Goal: Information Seeking & Learning: Learn about a topic

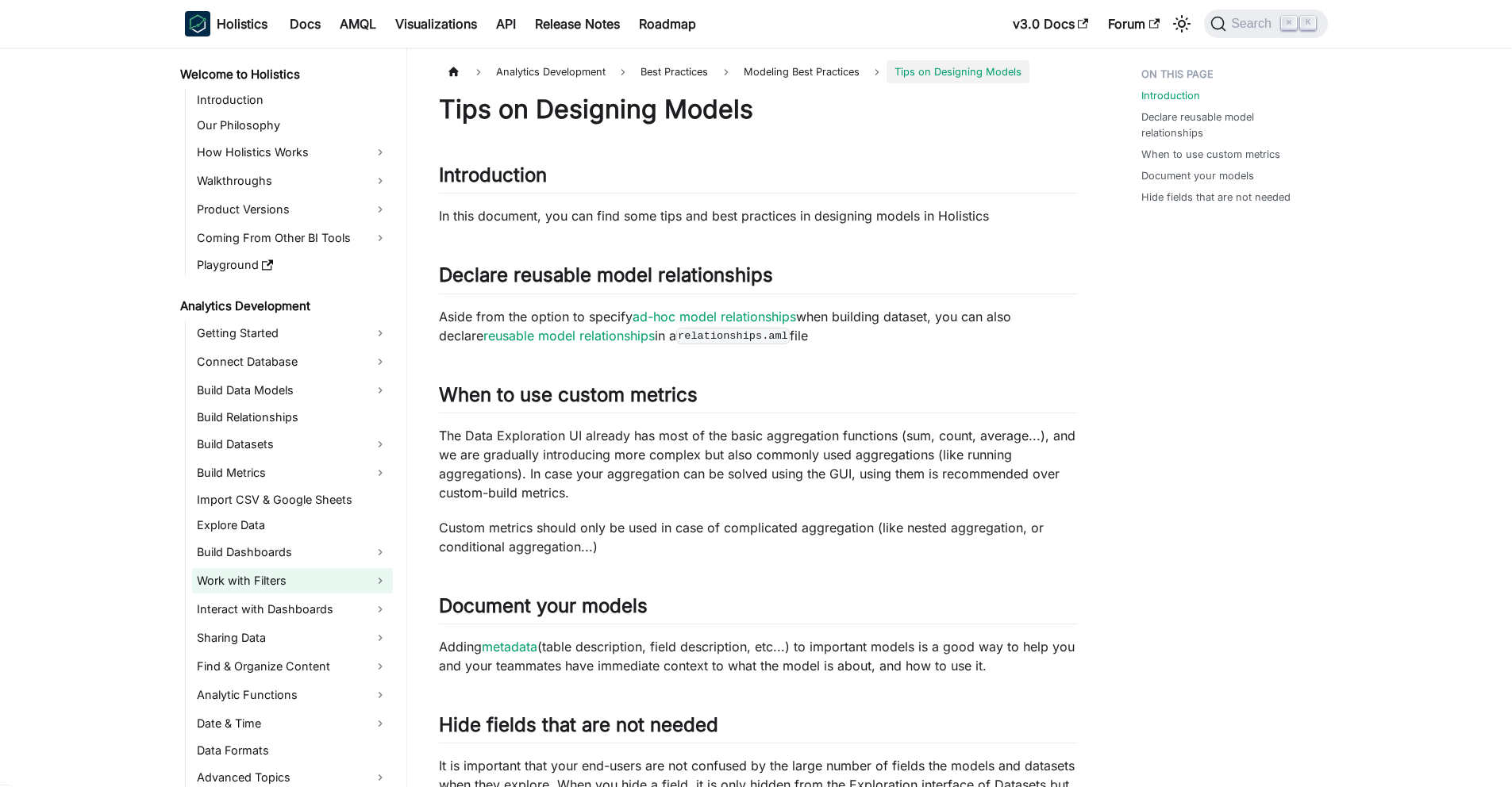
scroll to position [297, 0]
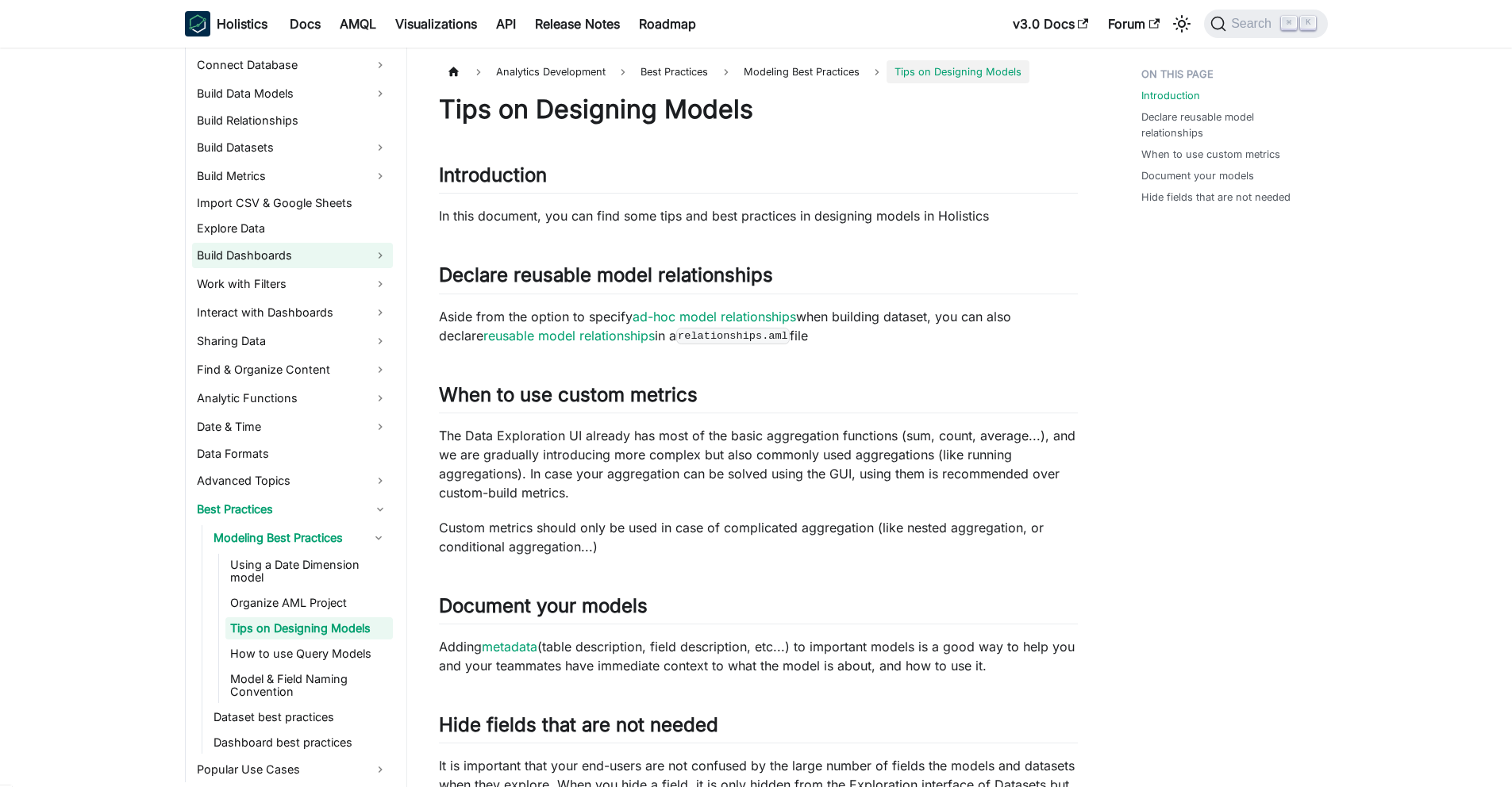
click at [223, 246] on link "Build Dashboards" at bounding box center [292, 255] width 201 height 26
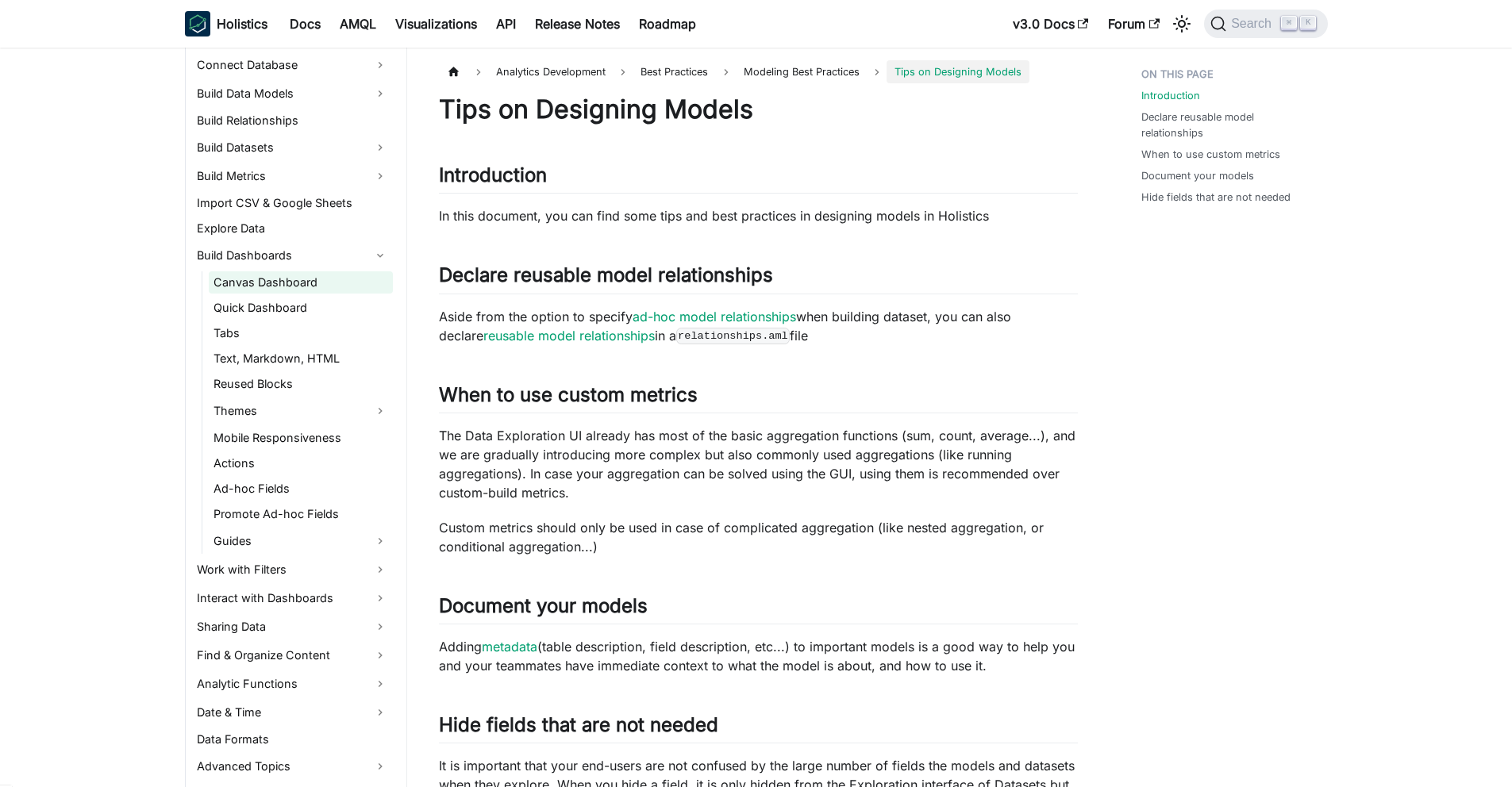
click at [322, 286] on link "Canvas Dashboard" at bounding box center [300, 282] width 184 height 22
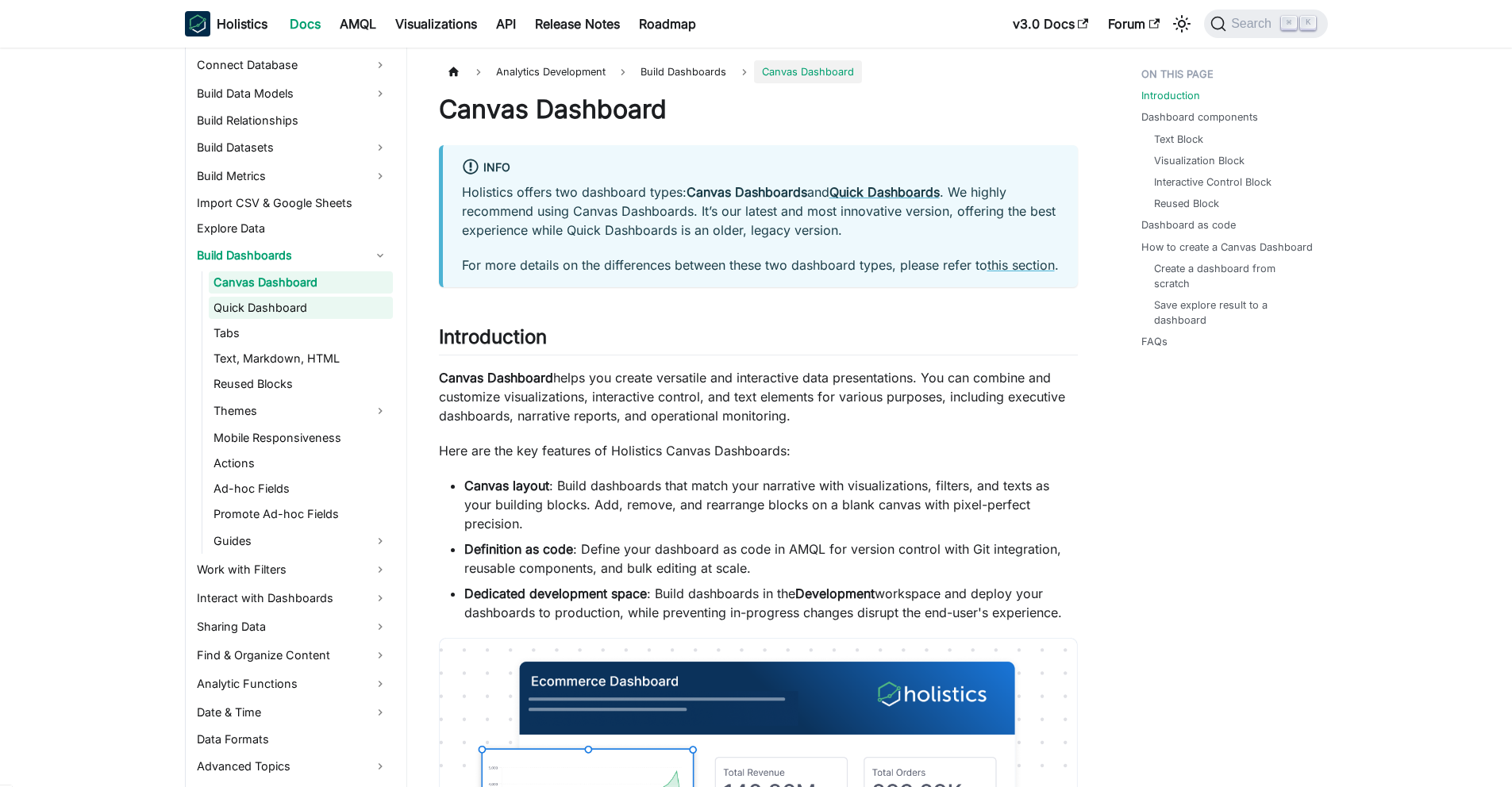
click at [303, 304] on link "Quick Dashboard" at bounding box center [300, 308] width 184 height 22
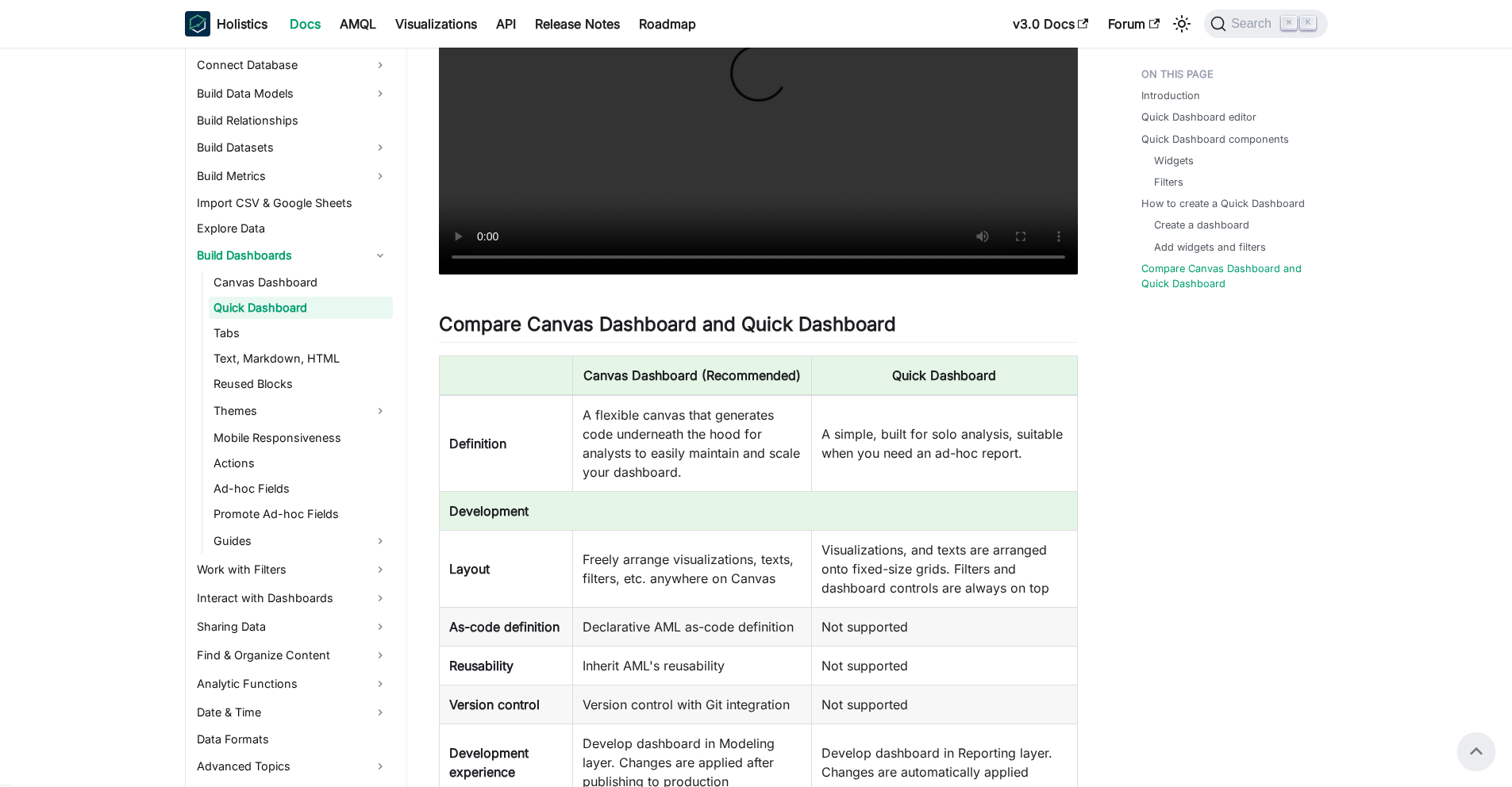
scroll to position [3719, 0]
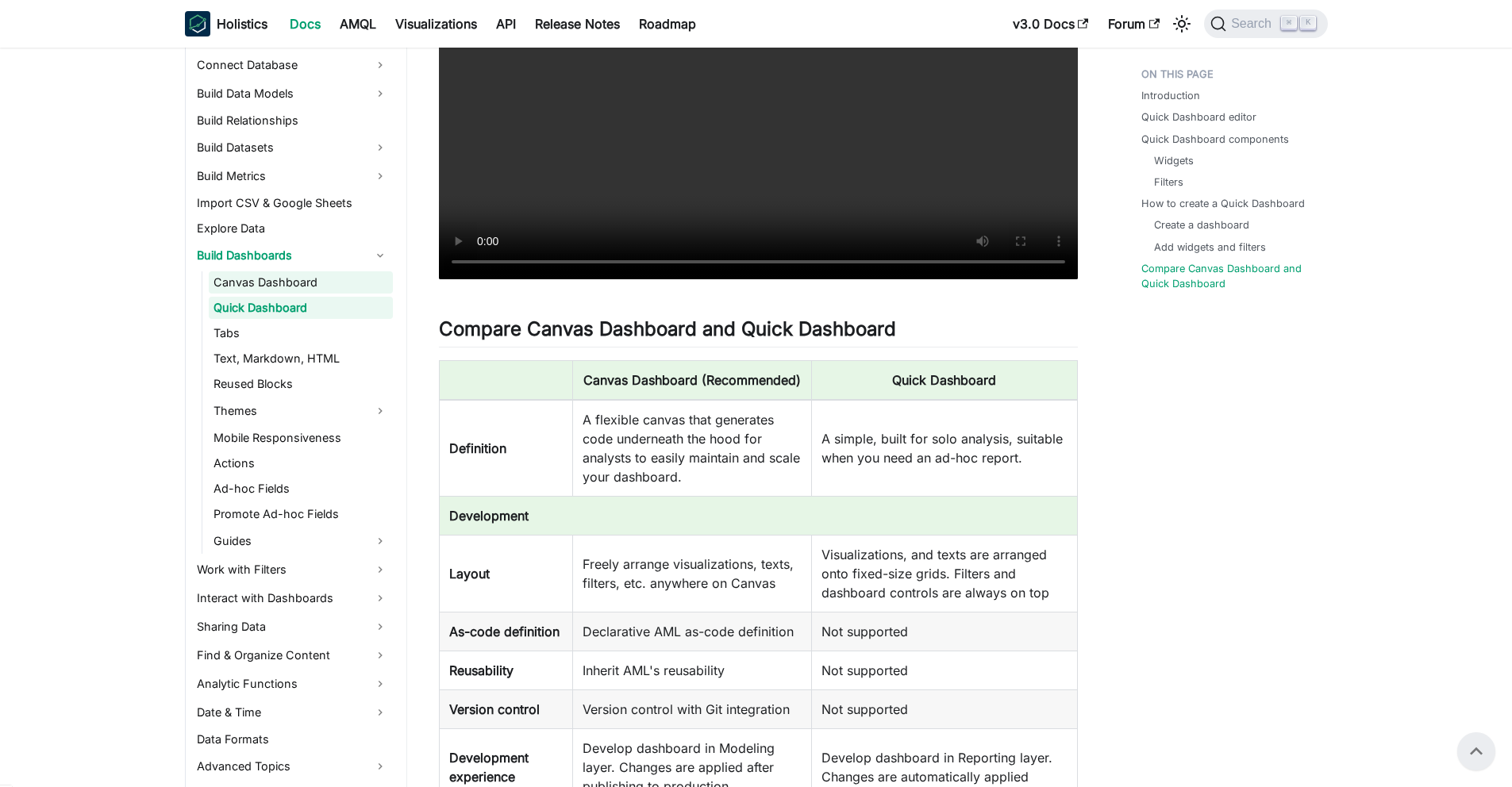
click at [338, 290] on link "Canvas Dashboard" at bounding box center [300, 282] width 184 height 22
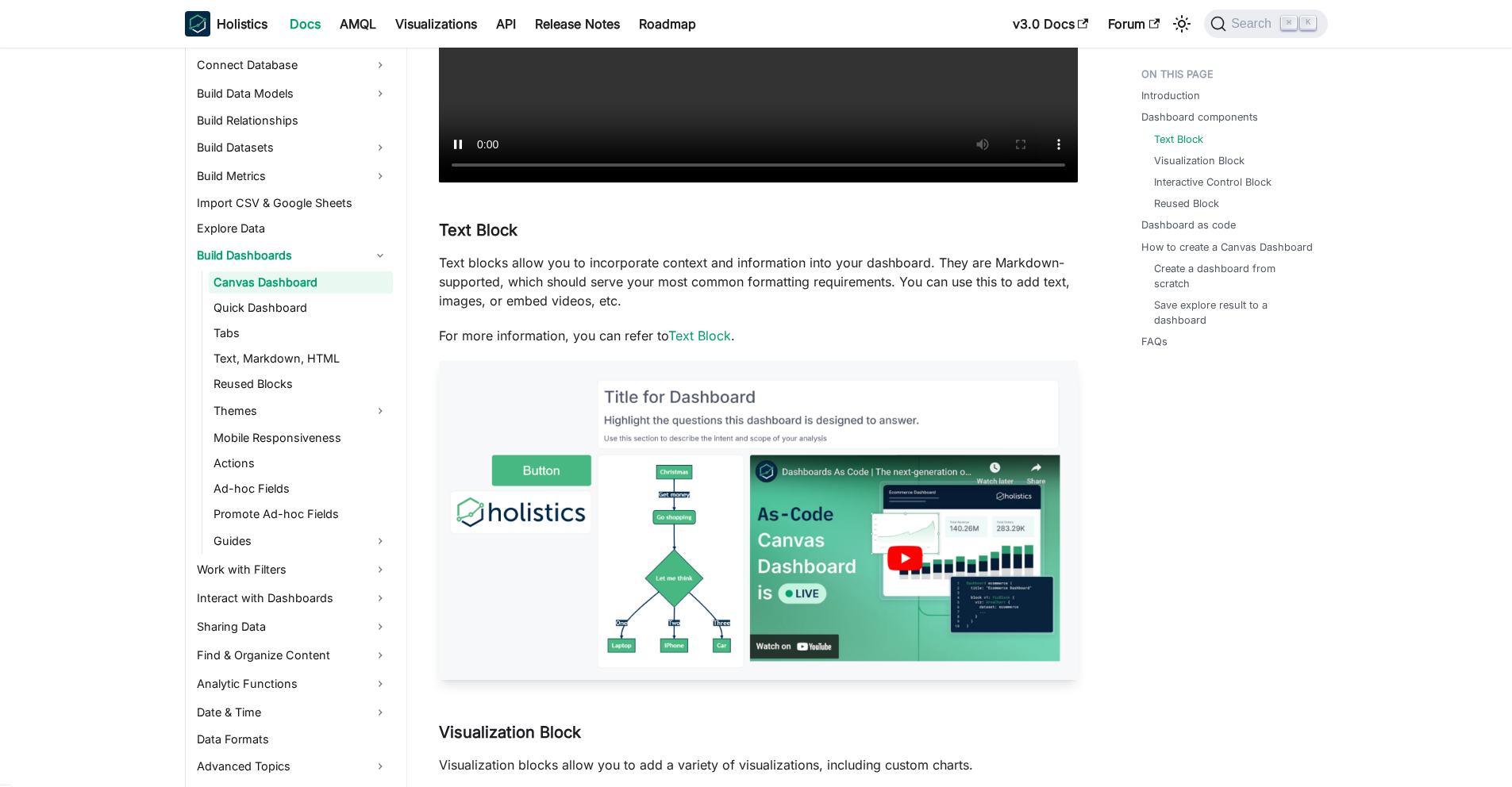
scroll to position [1502, 0]
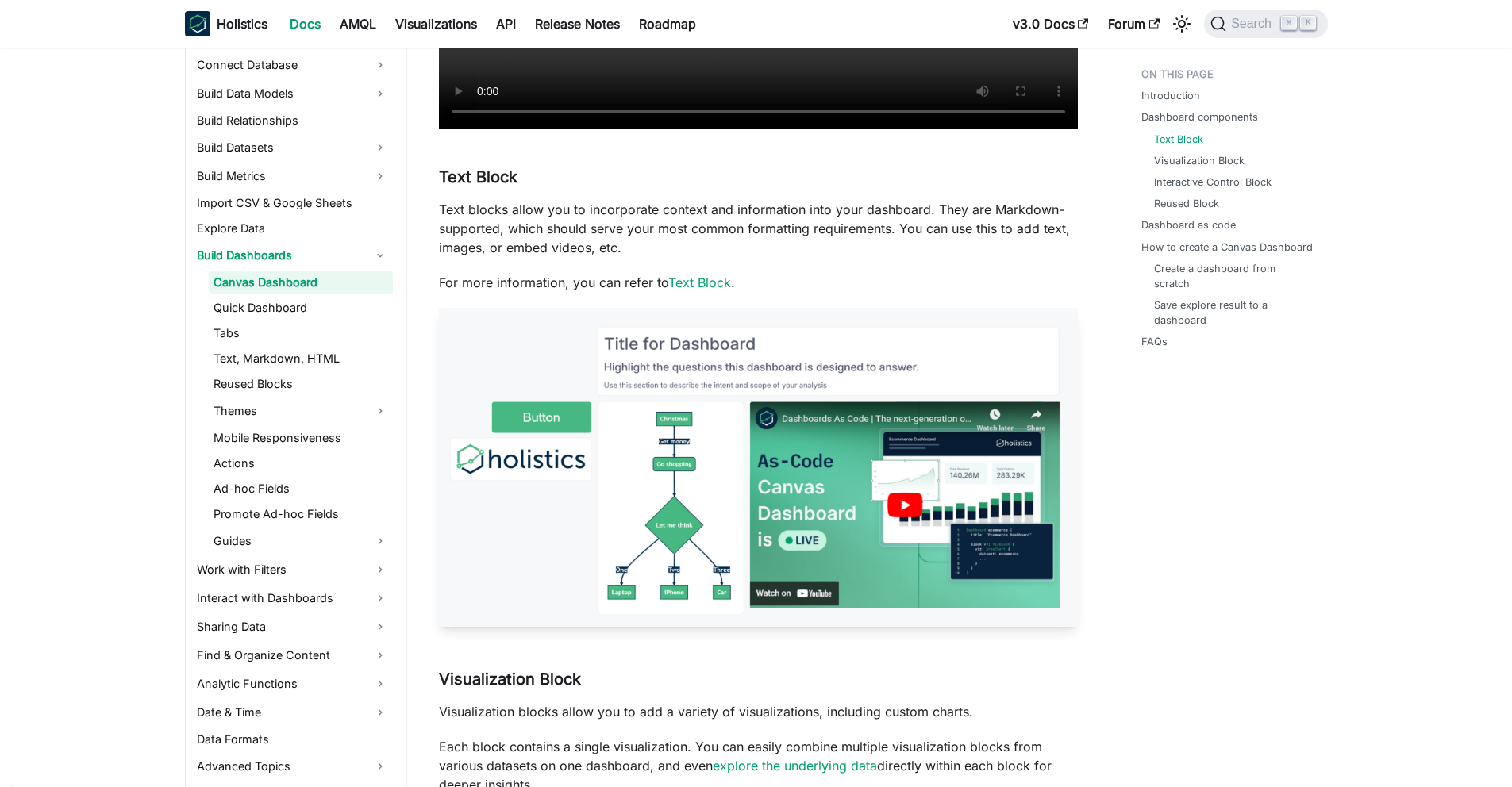
click at [869, 523] on img at bounding box center [758, 468] width 639 height 320
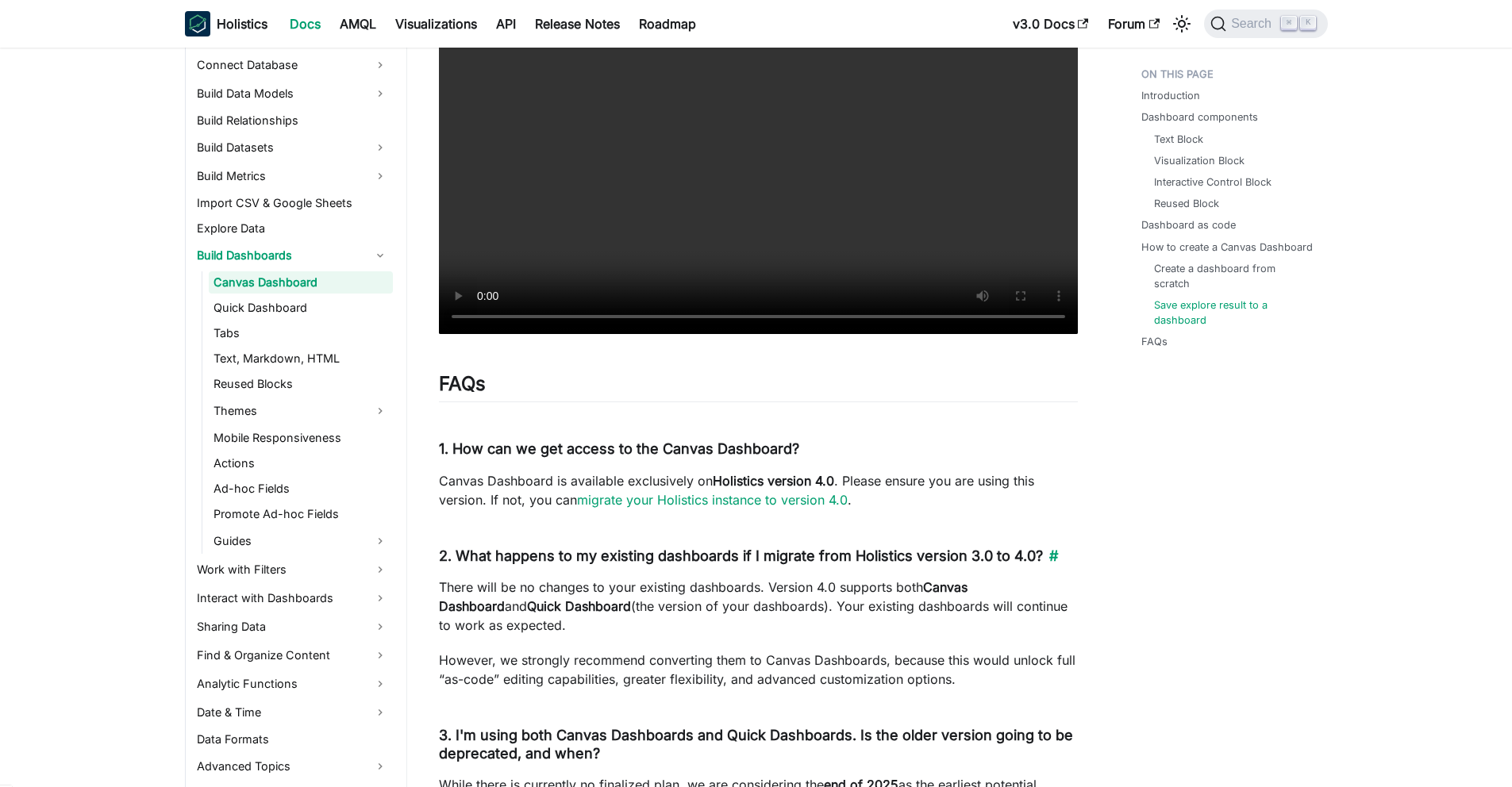
scroll to position [5528, 0]
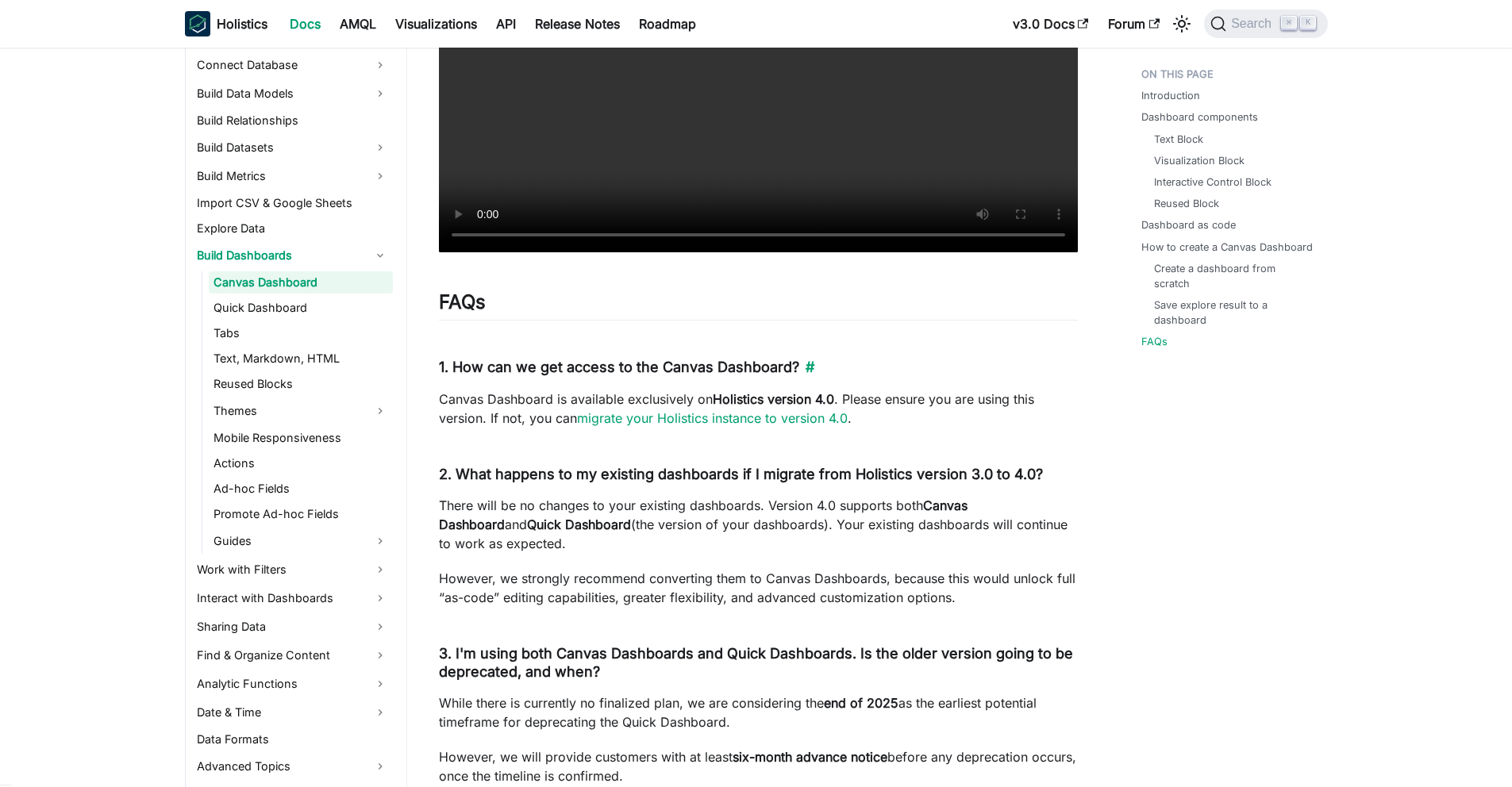
click at [490, 377] on h4 "1. How can we get access to the Canvas Dashboard? ​" at bounding box center [758, 368] width 639 height 18
drag, startPoint x: 524, startPoint y: 499, endPoint x: 708, endPoint y: 503, distance: 184.0
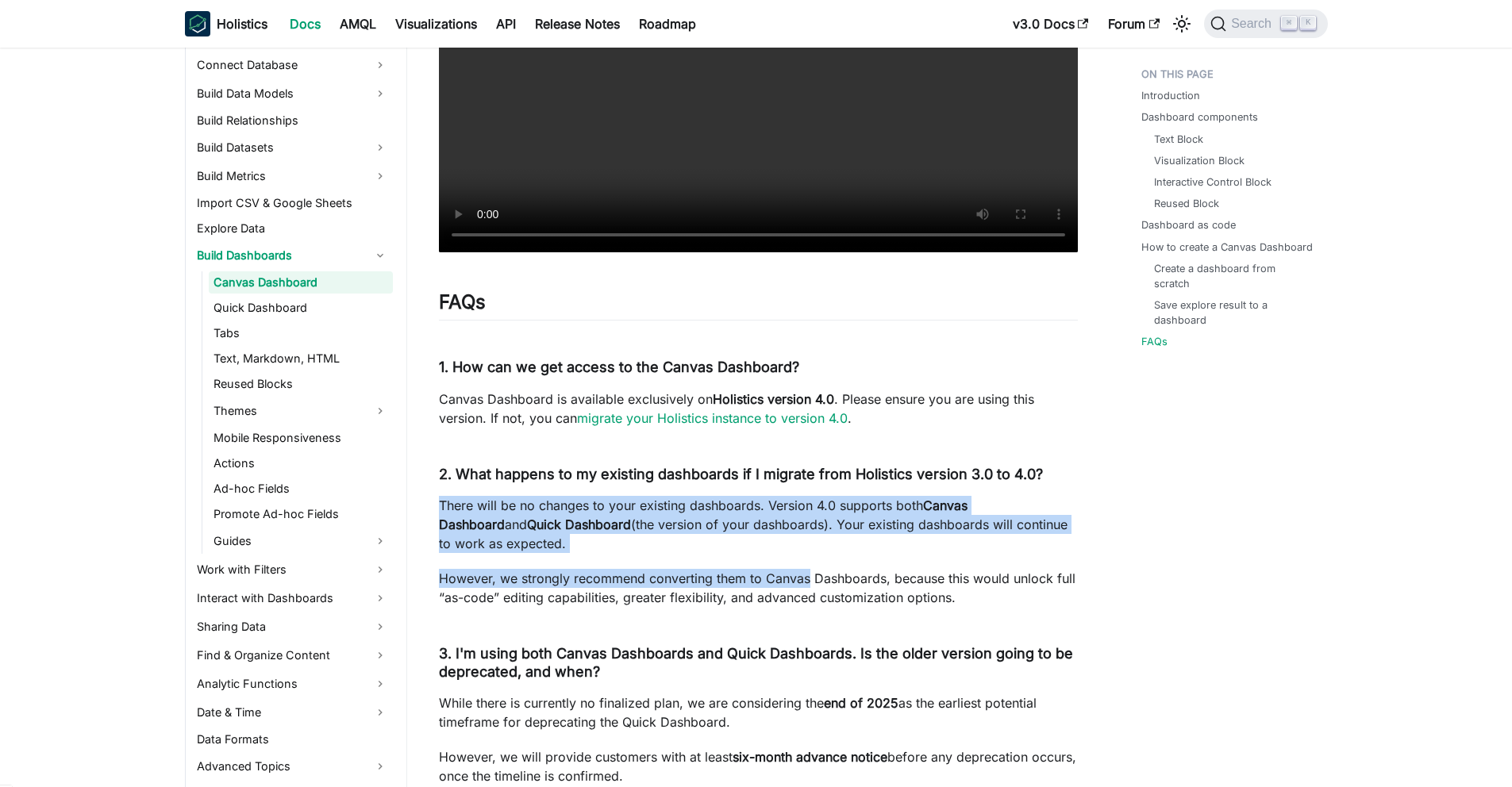
drag, startPoint x: 751, startPoint y: 503, endPoint x: 786, endPoint y: 616, distance: 118.3
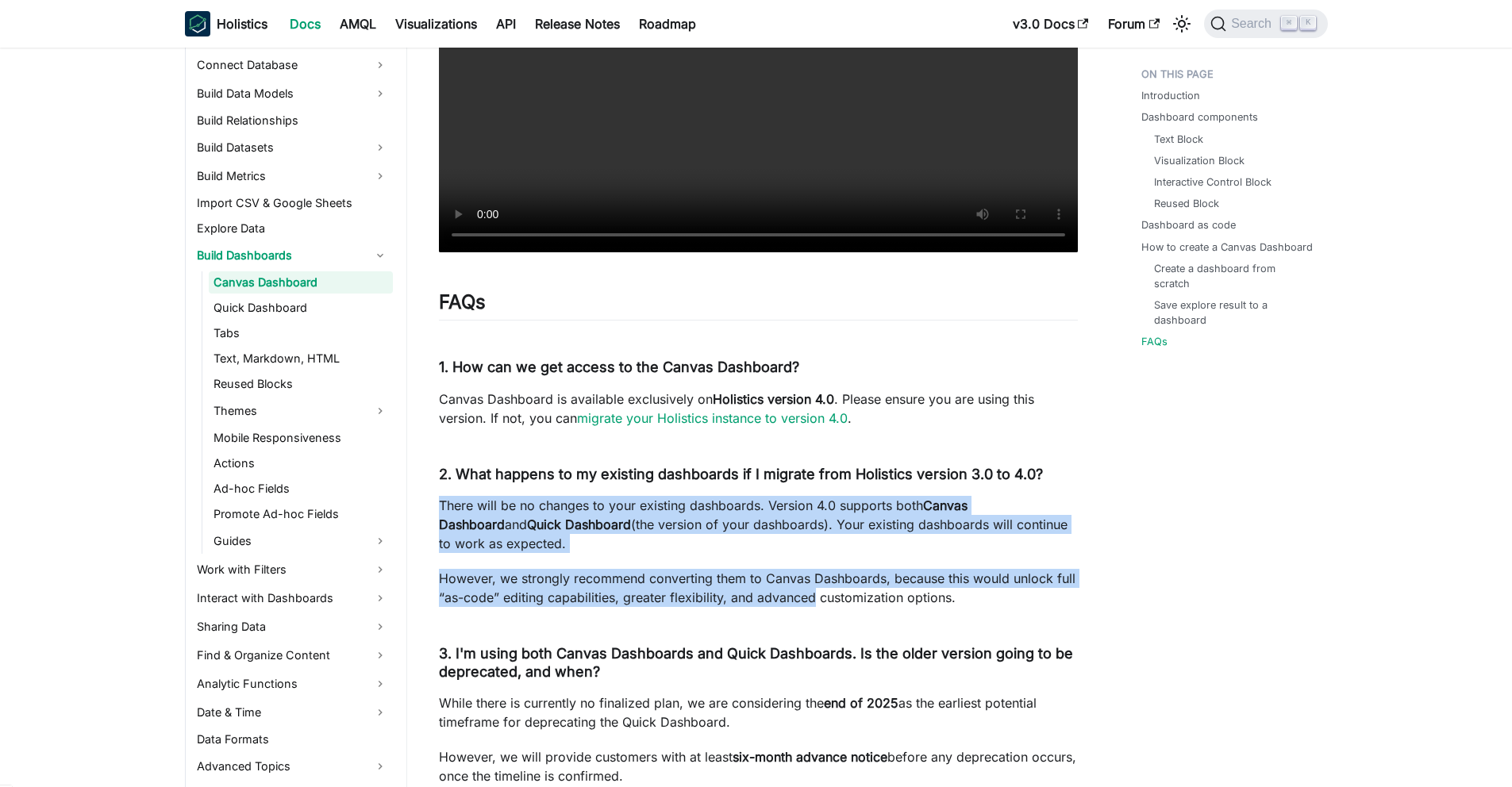
click at [786, 607] on p "However, we strongly recommend converting them to Canvas Dashboards, because th…" at bounding box center [758, 588] width 639 height 38
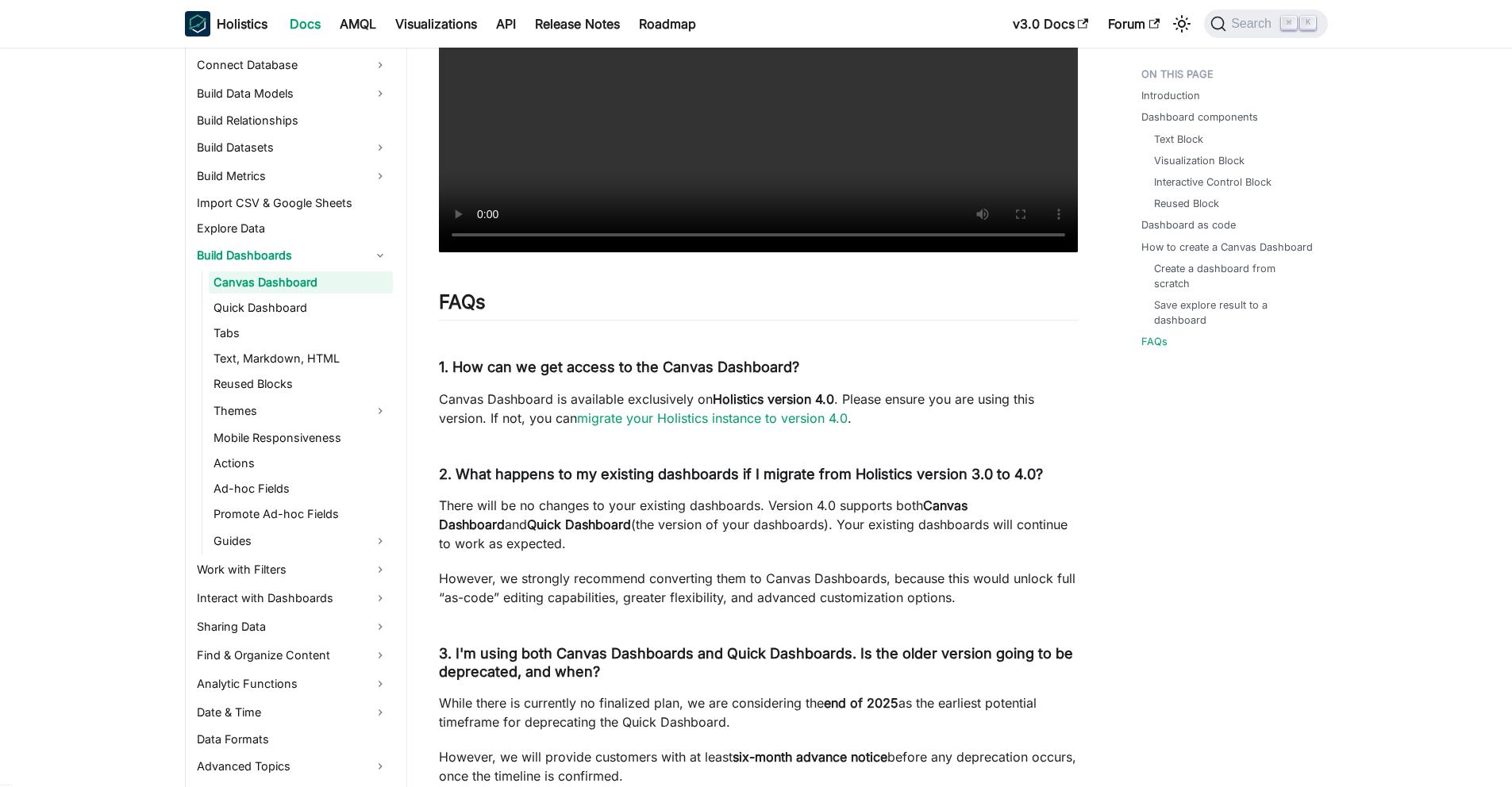
drag, startPoint x: 489, startPoint y: 534, endPoint x: 657, endPoint y: 518, distance: 168.8
click at [653, 515] on p "There will be no changes to your existing dashboards. Version 4.0 supports both…" at bounding box center [758, 525] width 639 height 58
drag, startPoint x: 661, startPoint y: 525, endPoint x: 805, endPoint y: 529, distance: 144.1
click at [775, 529] on p "There will be no changes to your existing dashboards. Version 4.0 supports both…" at bounding box center [758, 525] width 639 height 58
click at [879, 527] on p "There will be no changes to your existing dashboards. Version 4.0 supports both…" at bounding box center [758, 525] width 639 height 58
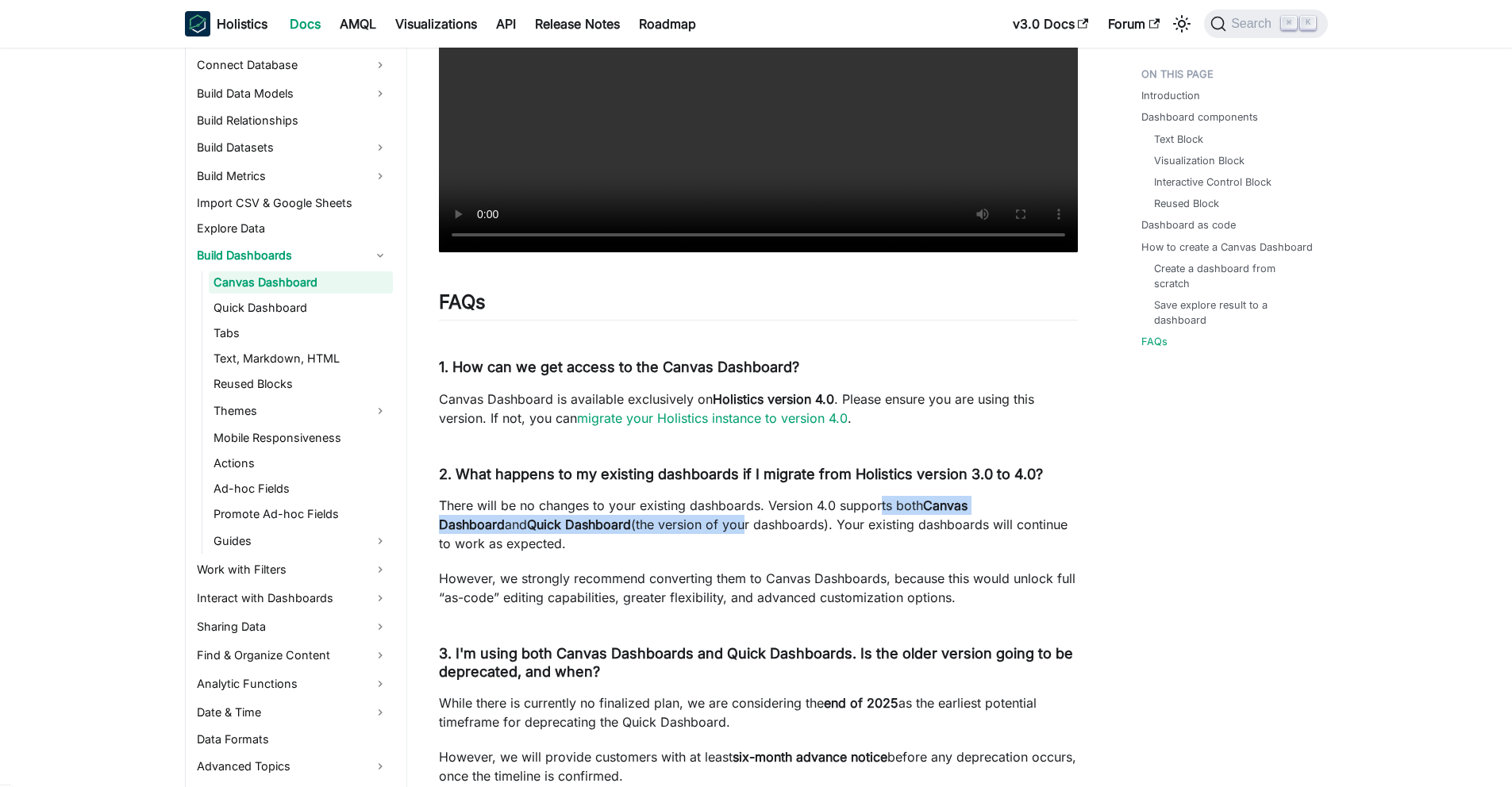
drag, startPoint x: 848, startPoint y: 529, endPoint x: 630, endPoint y: 551, distance: 219.1
click at [634, 551] on p "There will be no changes to your existing dashboards. Version 4.0 supports both…" at bounding box center [758, 525] width 639 height 58
click at [623, 552] on p "There will be no changes to your existing dashboards. Version 4.0 supports both…" at bounding box center [758, 525] width 639 height 58
drag, startPoint x: 525, startPoint y: 566, endPoint x: 495, endPoint y: 566, distance: 30.0
click at [514, 553] on p "There will be no changes to your existing dashboards. Version 4.0 supports both…" at bounding box center [758, 525] width 639 height 58
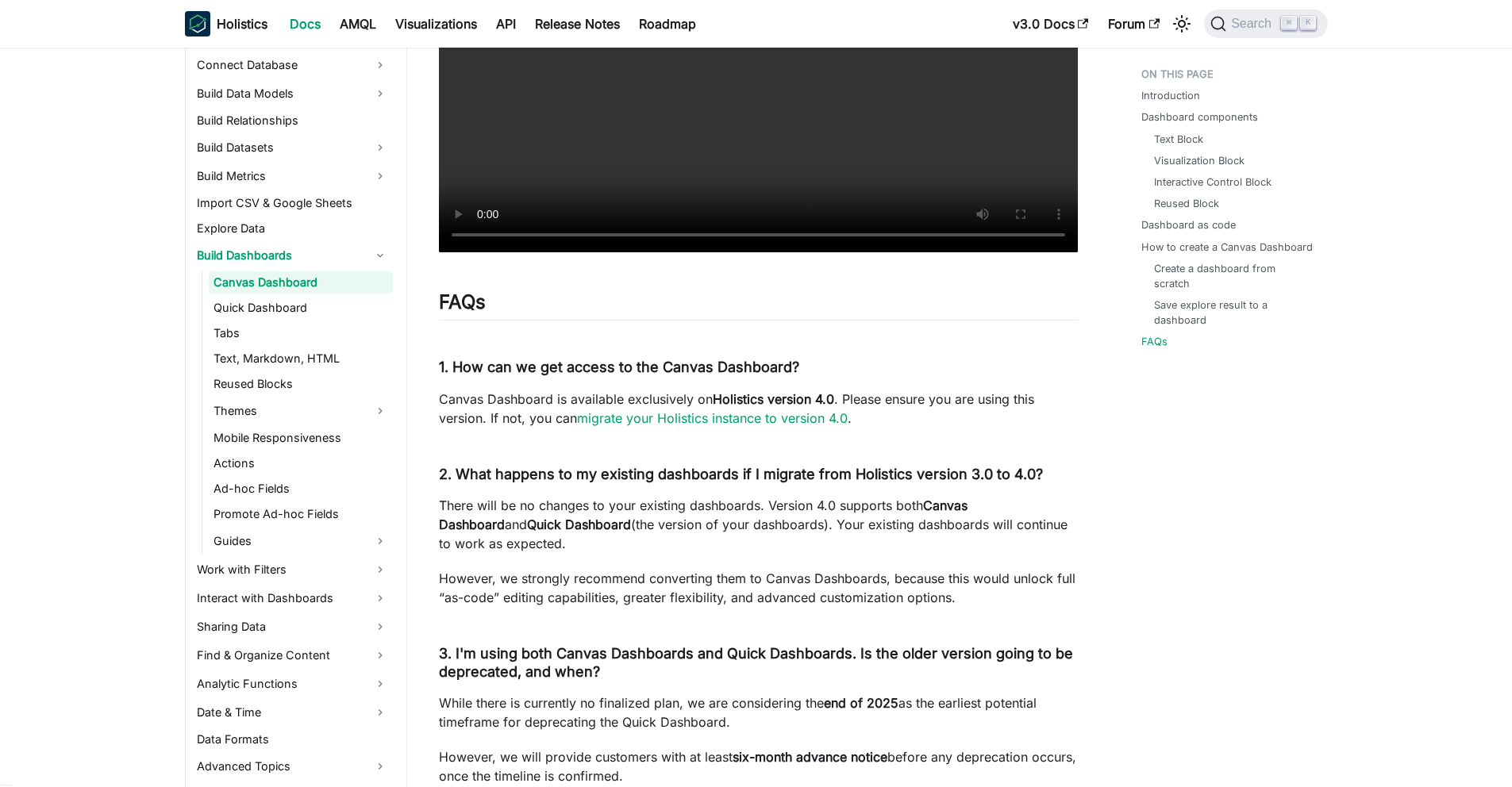
drag, startPoint x: 501, startPoint y: 556, endPoint x: 648, endPoint y: 549, distance: 147.2
click at [598, 551] on p "There will be no changes to your existing dashboards. Version 4.0 supports both…" at bounding box center [758, 525] width 639 height 58
click at [649, 548] on p "There will be no changes to your existing dashboards. Version 4.0 supports both…" at bounding box center [758, 525] width 639 height 58
drag, startPoint x: 649, startPoint y: 548, endPoint x: 783, endPoint y: 545, distance: 134.0
click at [719, 547] on p "There will be no changes to your existing dashboards. Version 4.0 supports both…" at bounding box center [758, 525] width 639 height 58
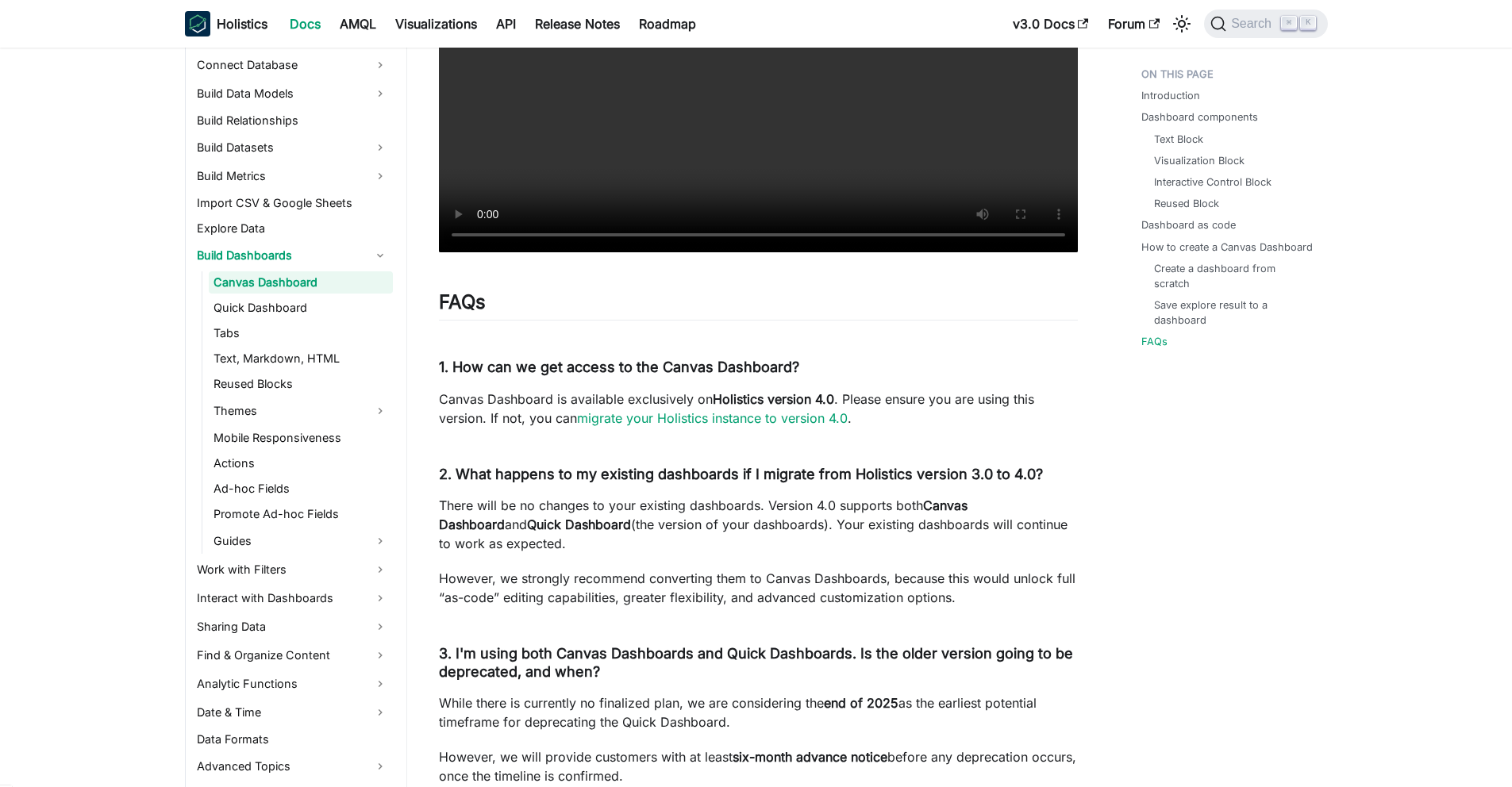
click at [801, 544] on p "There will be no changes to your existing dashboards. Version 4.0 supports both…" at bounding box center [758, 525] width 639 height 58
drag, startPoint x: 801, startPoint y: 544, endPoint x: 930, endPoint y: 544, distance: 129.0
click at [921, 544] on p "There will be no changes to your existing dashboards. Version 4.0 supports both…" at bounding box center [758, 525] width 639 height 58
click at [934, 544] on p "There will be no changes to your existing dashboards. Version 4.0 supports both…" at bounding box center [758, 525] width 639 height 58
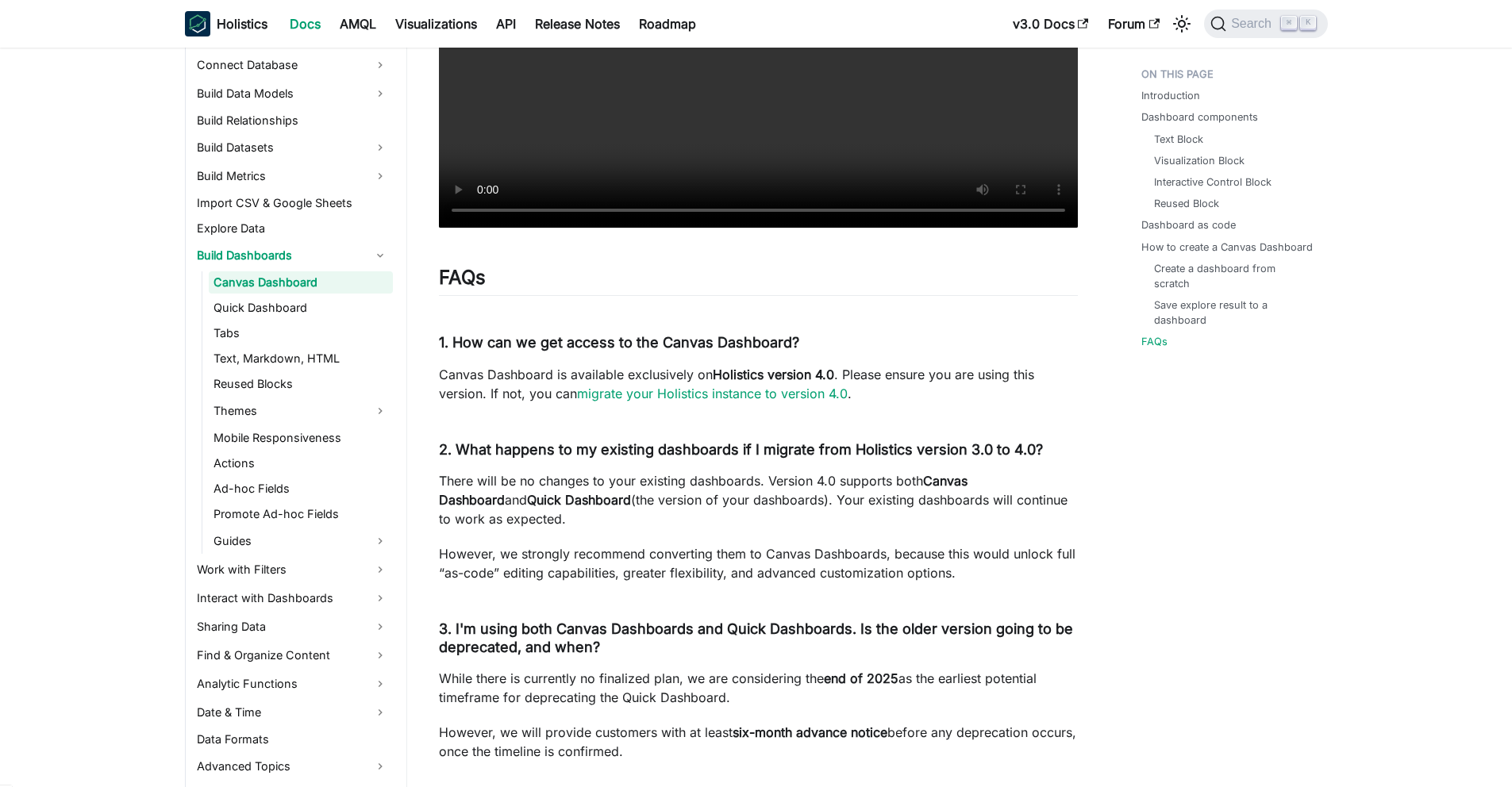
scroll to position [5556, 0]
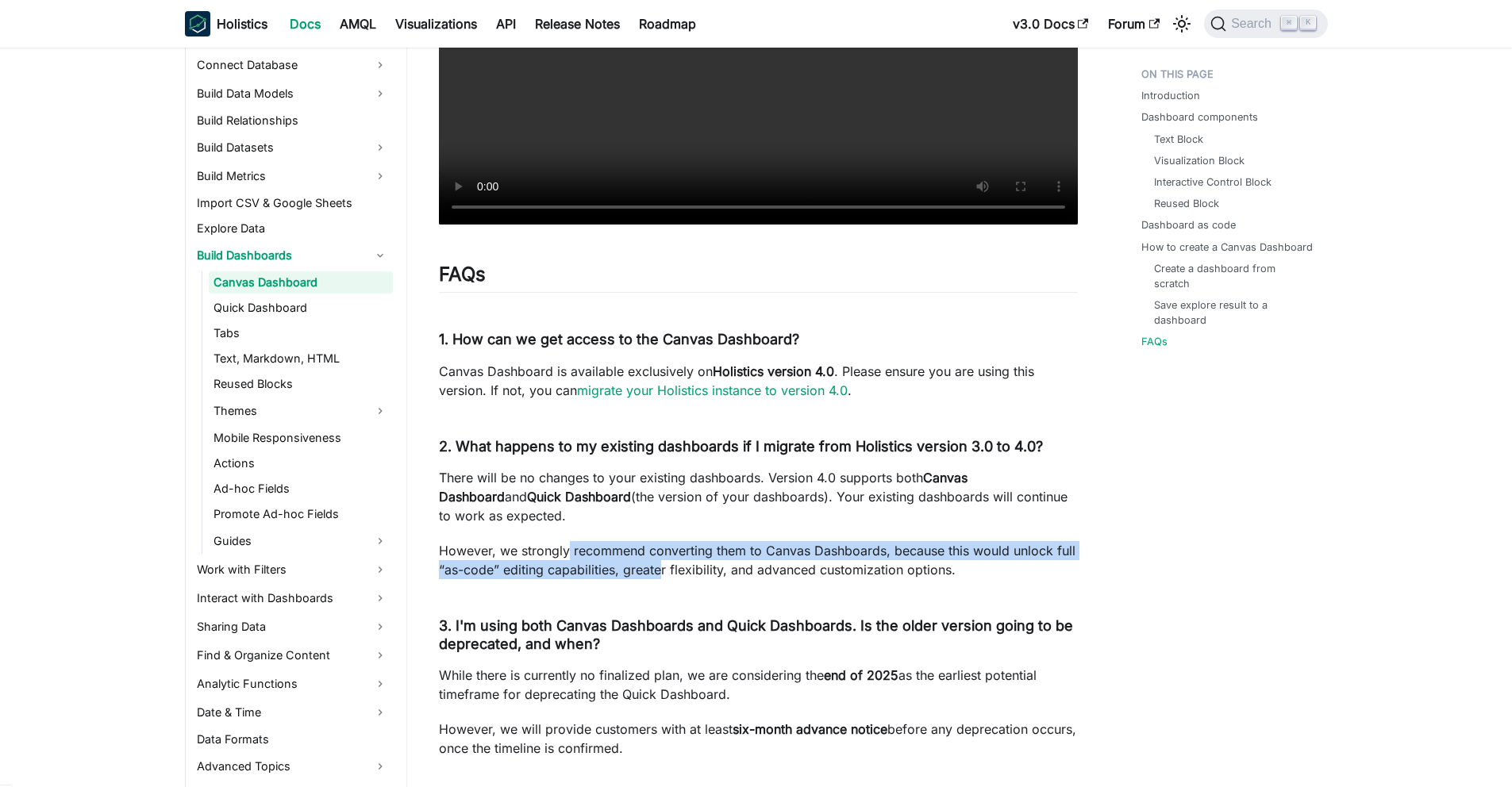
drag, startPoint x: 567, startPoint y: 562, endPoint x: 679, endPoint y: 590, distance: 115.4
click at [671, 579] on p "However, we strongly recommend converting them to Canvas Dashboards, because th…" at bounding box center [758, 560] width 639 height 38
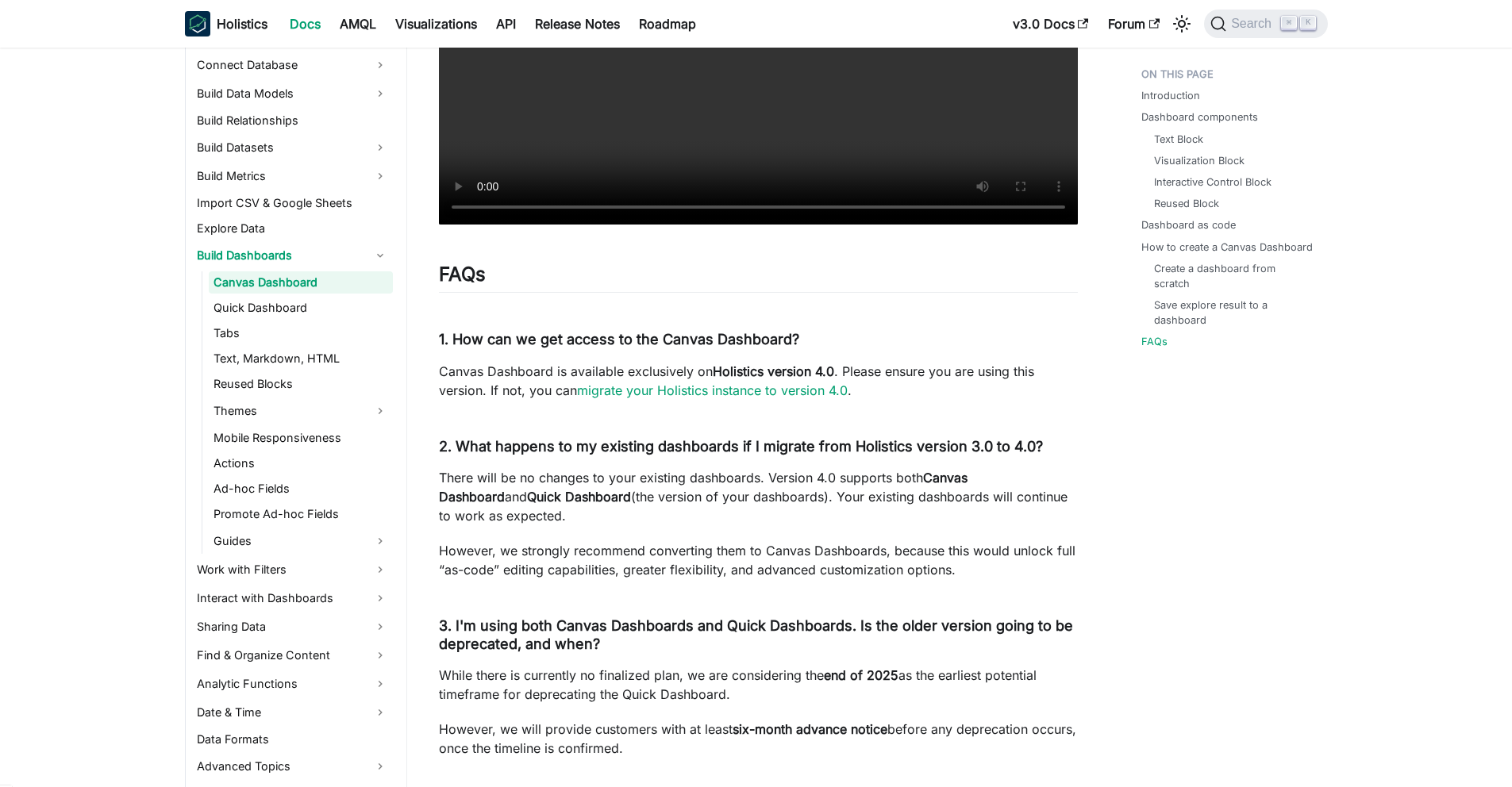
click at [679, 579] on p "However, we strongly recommend converting them to Canvas Dashboards, because th…" at bounding box center [758, 560] width 639 height 38
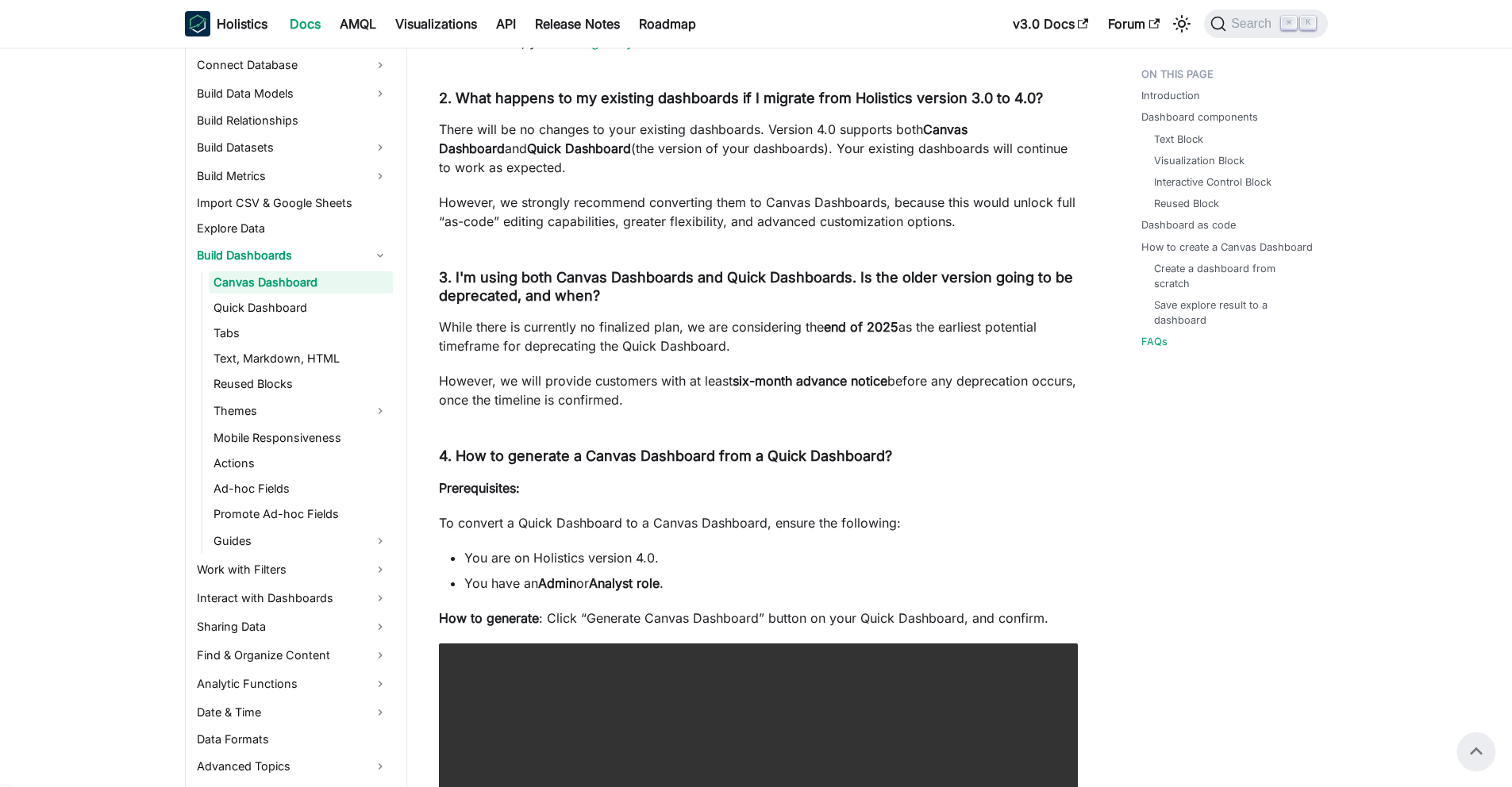
scroll to position [5896, 0]
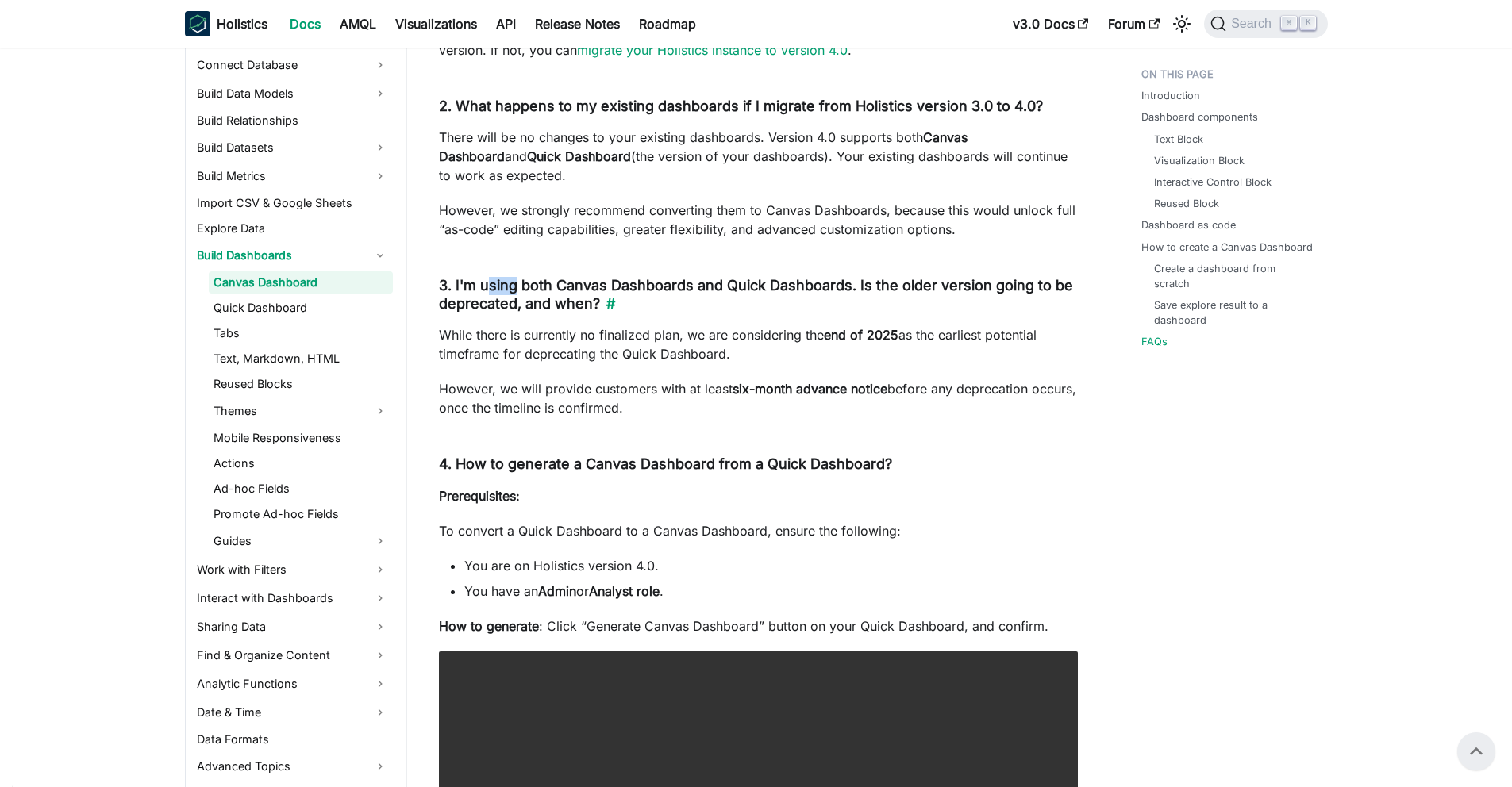
drag, startPoint x: 492, startPoint y: 308, endPoint x: 519, endPoint y: 307, distance: 27.0
click at [519, 306] on h4 "3. I'm using both Canvas Dashboards and Quick Dashboards. Is the older version …" at bounding box center [758, 295] width 639 height 36
click at [684, 307] on h4 "3. I'm using both Canvas Dashboards and Quick Dashboards. Is the older version …" at bounding box center [758, 295] width 639 height 36
drag, startPoint x: 697, startPoint y: 372, endPoint x: 719, endPoint y: 376, distance: 22.4
click at [709, 364] on p "While there is currently no finalized plan, we are considering the end of 2025 …" at bounding box center [758, 344] width 639 height 38
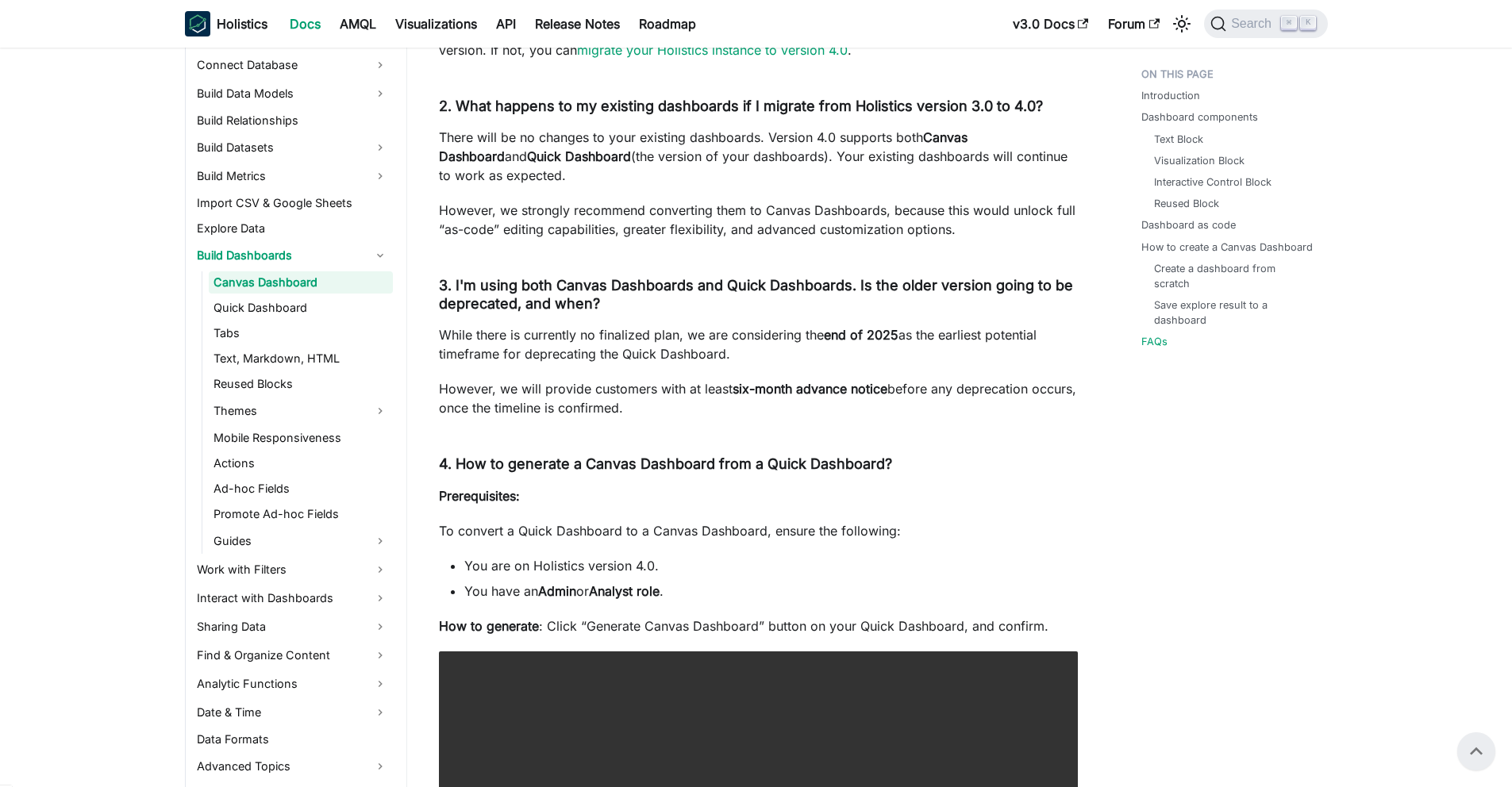
click at [802, 364] on p "While there is currently no finalized plan, we are considering the end of 2025 …" at bounding box center [758, 344] width 639 height 38
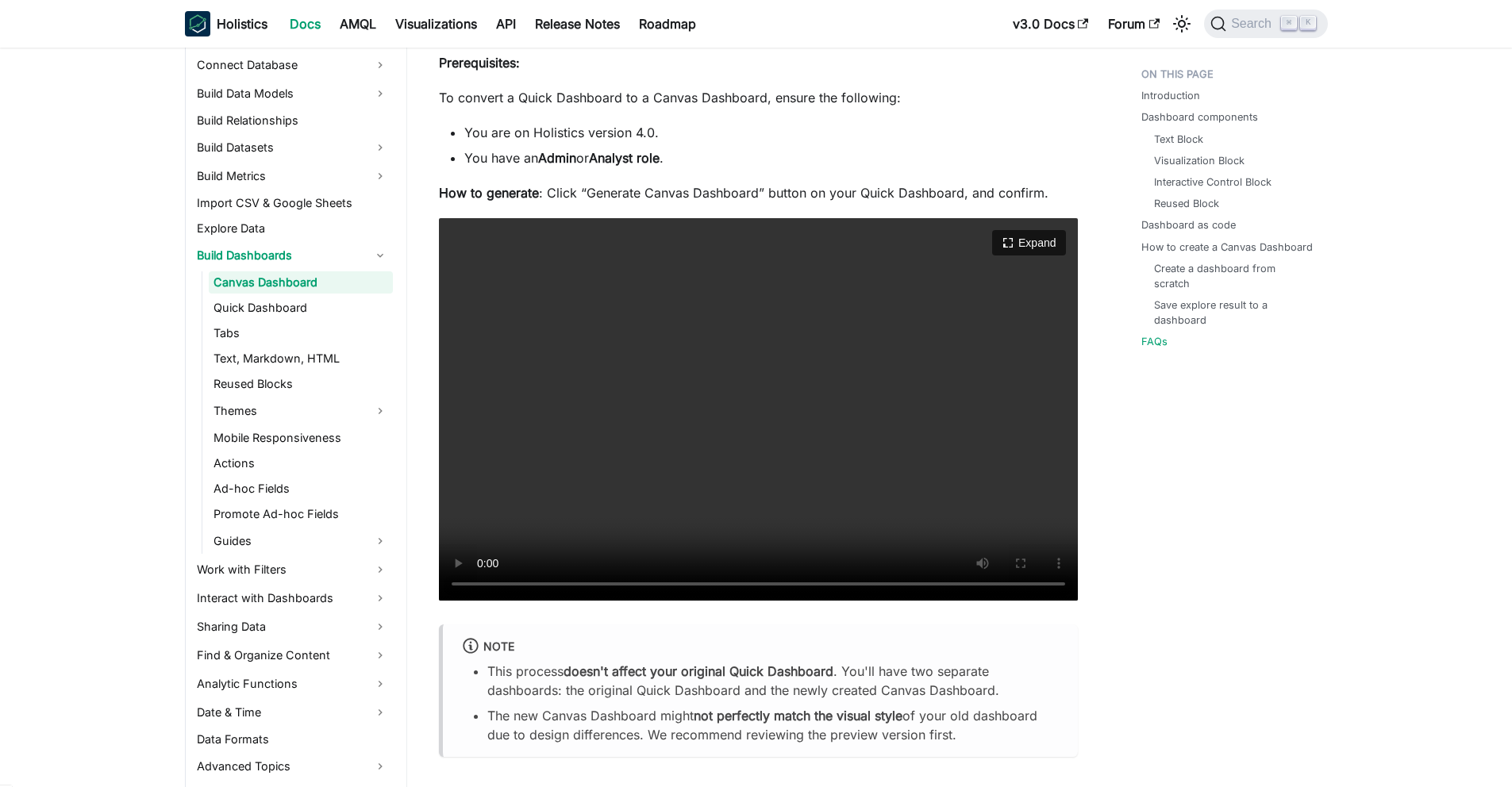
scroll to position [6555, 0]
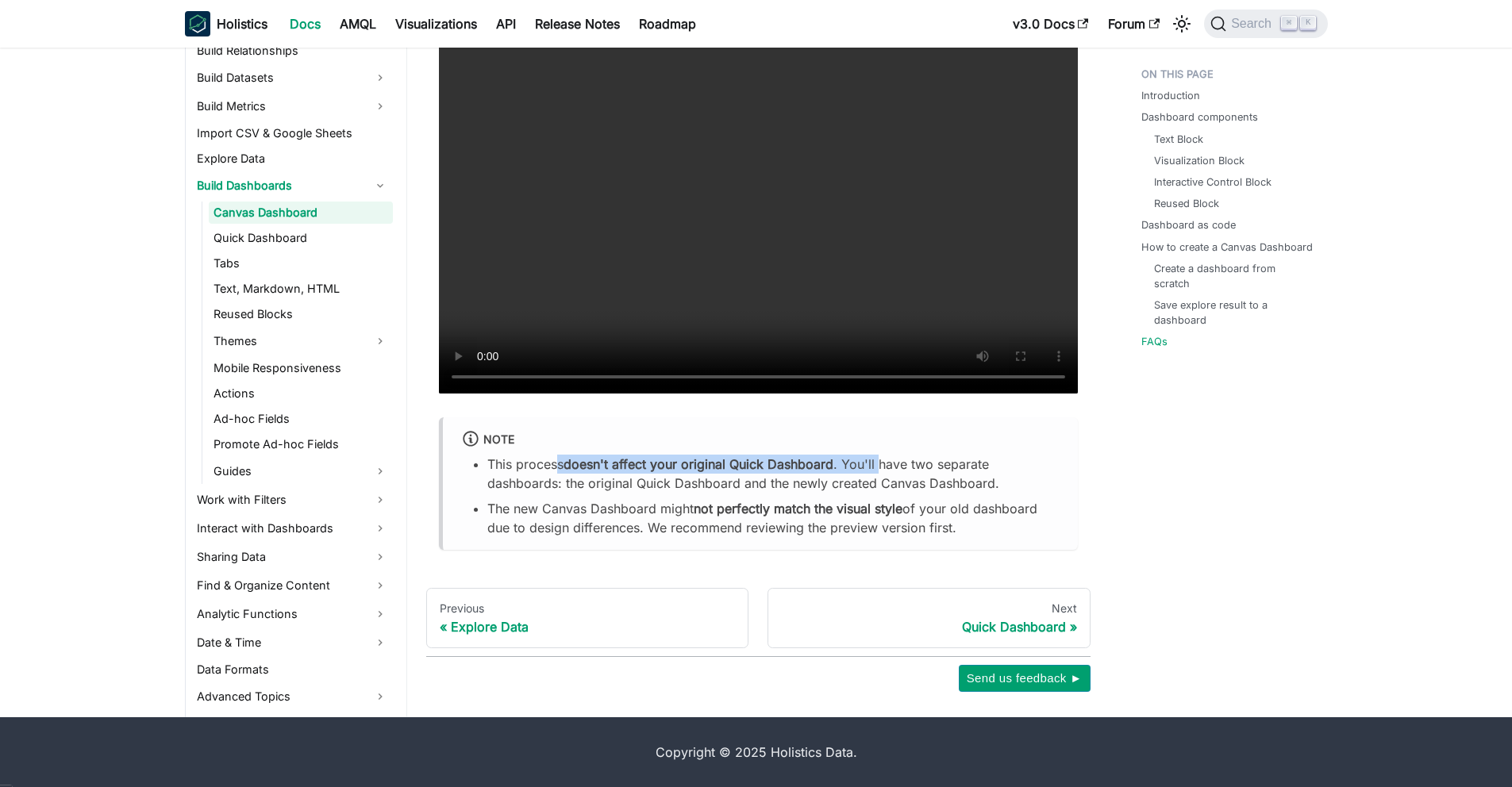
drag, startPoint x: 589, startPoint y: 463, endPoint x: 909, endPoint y: 455, distance: 320.1
click at [896, 457] on li "This process doesn't affect your original Quick Dashboard . You'll have two sep…" at bounding box center [772, 474] width 571 height 38
click at [910, 455] on li "This process doesn't affect your original Quick Dashboard . You'll have two sep…" at bounding box center [772, 474] width 571 height 38
drag, startPoint x: 907, startPoint y: 458, endPoint x: 705, endPoint y: 463, distance: 202.1
click at [711, 463] on li "This process doesn't affect your original Quick Dashboard . You'll have two sep…" at bounding box center [772, 474] width 571 height 38
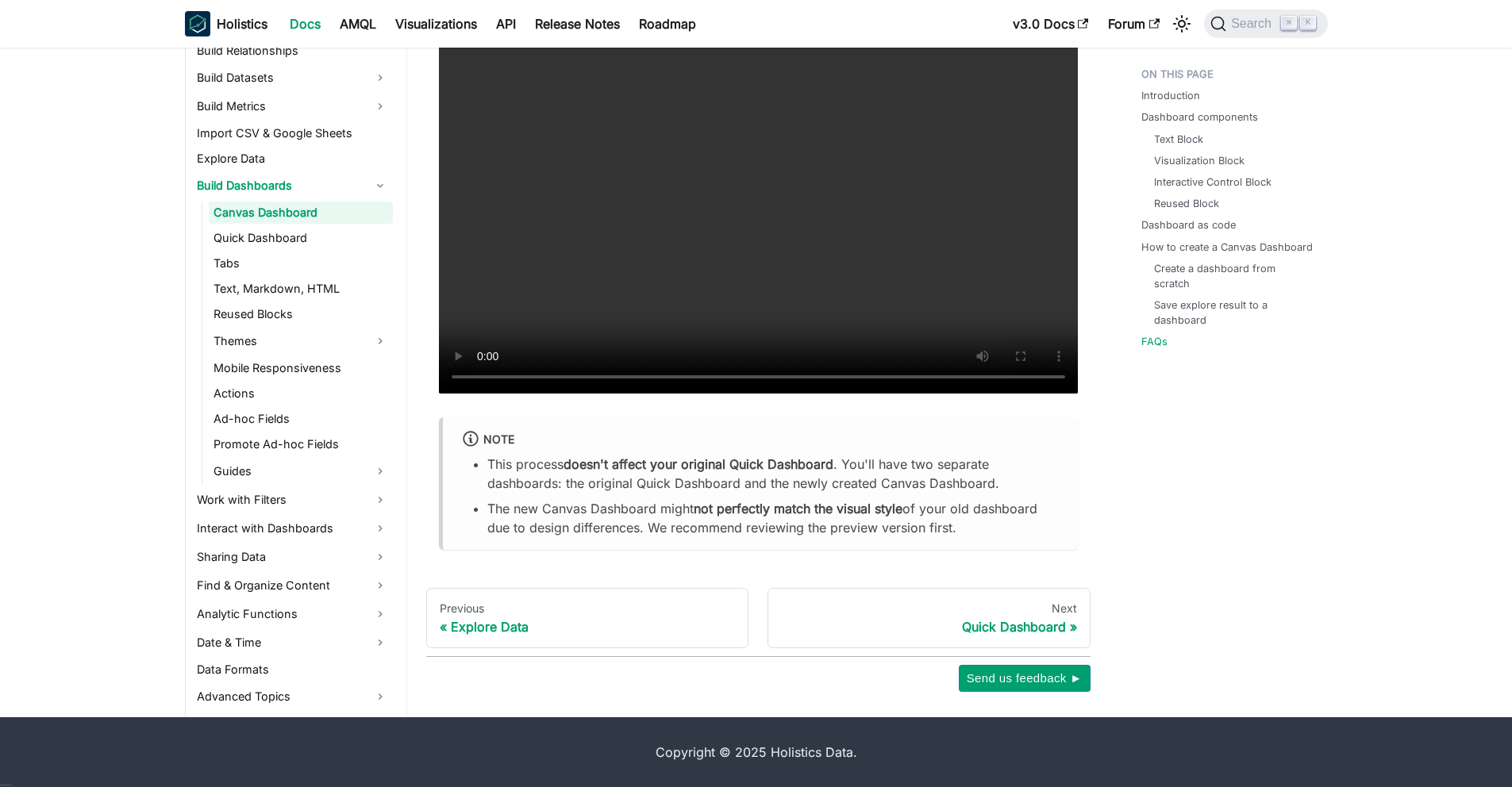
click at [687, 464] on strong "doesn't affect your original Quick Dashboard" at bounding box center [698, 464] width 270 height 16
drag, startPoint x: 687, startPoint y: 465, endPoint x: 823, endPoint y: 472, distance: 136.2
click at [823, 472] on li "This process doesn't affect your original Quick Dashboard . You'll have two sep…" at bounding box center [772, 474] width 571 height 38
click at [827, 480] on li "This process doesn't affect your original Quick Dashboard . You'll have two sep…" at bounding box center [772, 474] width 571 height 38
drag, startPoint x: 756, startPoint y: 498, endPoint x: 661, endPoint y: 511, distance: 95.9
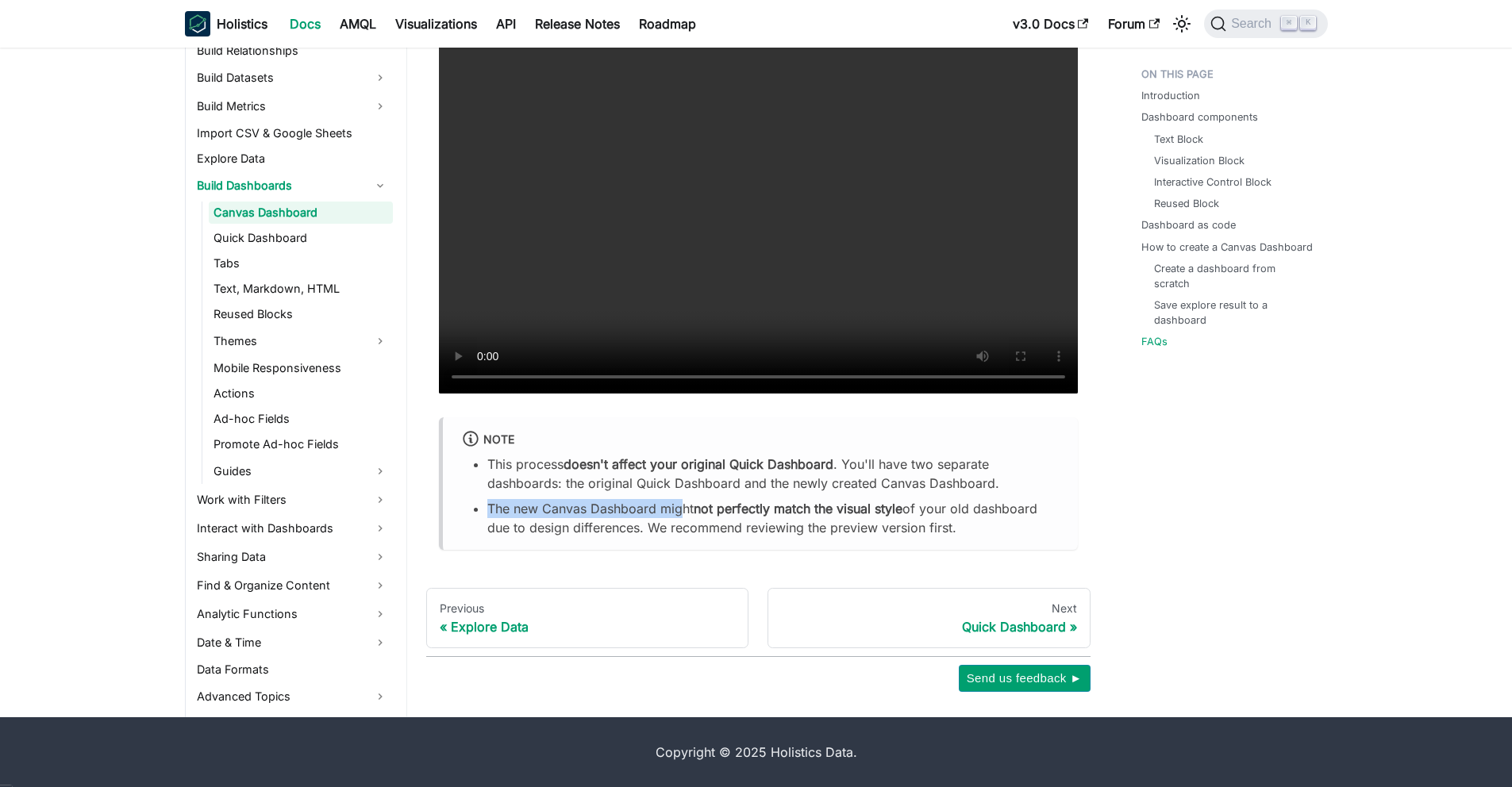
click at [679, 508] on ul "This process doesn't affect your original Quick Dashboard . You'll have two sep…" at bounding box center [760, 496] width 597 height 82
click at [620, 515] on li "The new Canvas Dashboard might not perfectly match the visual style of your old…" at bounding box center [772, 518] width 571 height 38
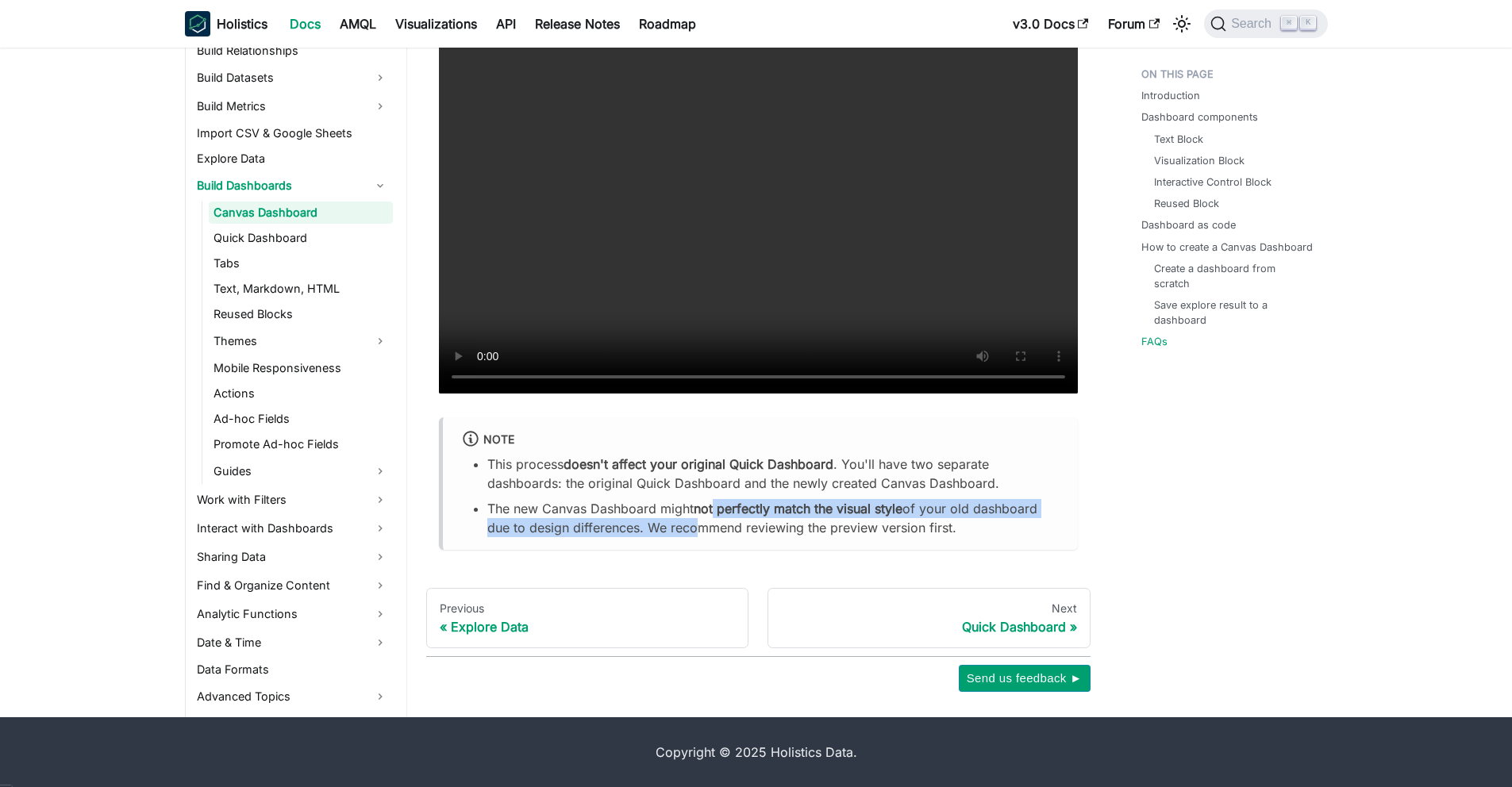
drag, startPoint x: 692, startPoint y: 519, endPoint x: 815, endPoint y: 509, distance: 123.4
click at [741, 515] on li "The new Canvas Dashboard might not perfectly match the visual style of your old…" at bounding box center [772, 518] width 571 height 38
click at [815, 509] on strong "not perfectly match the visual style" at bounding box center [798, 509] width 209 height 16
drag, startPoint x: 815, startPoint y: 509, endPoint x: 713, endPoint y: 513, distance: 102.1
click at [748, 512] on strong "not perfectly match the visual style" at bounding box center [798, 509] width 209 height 16
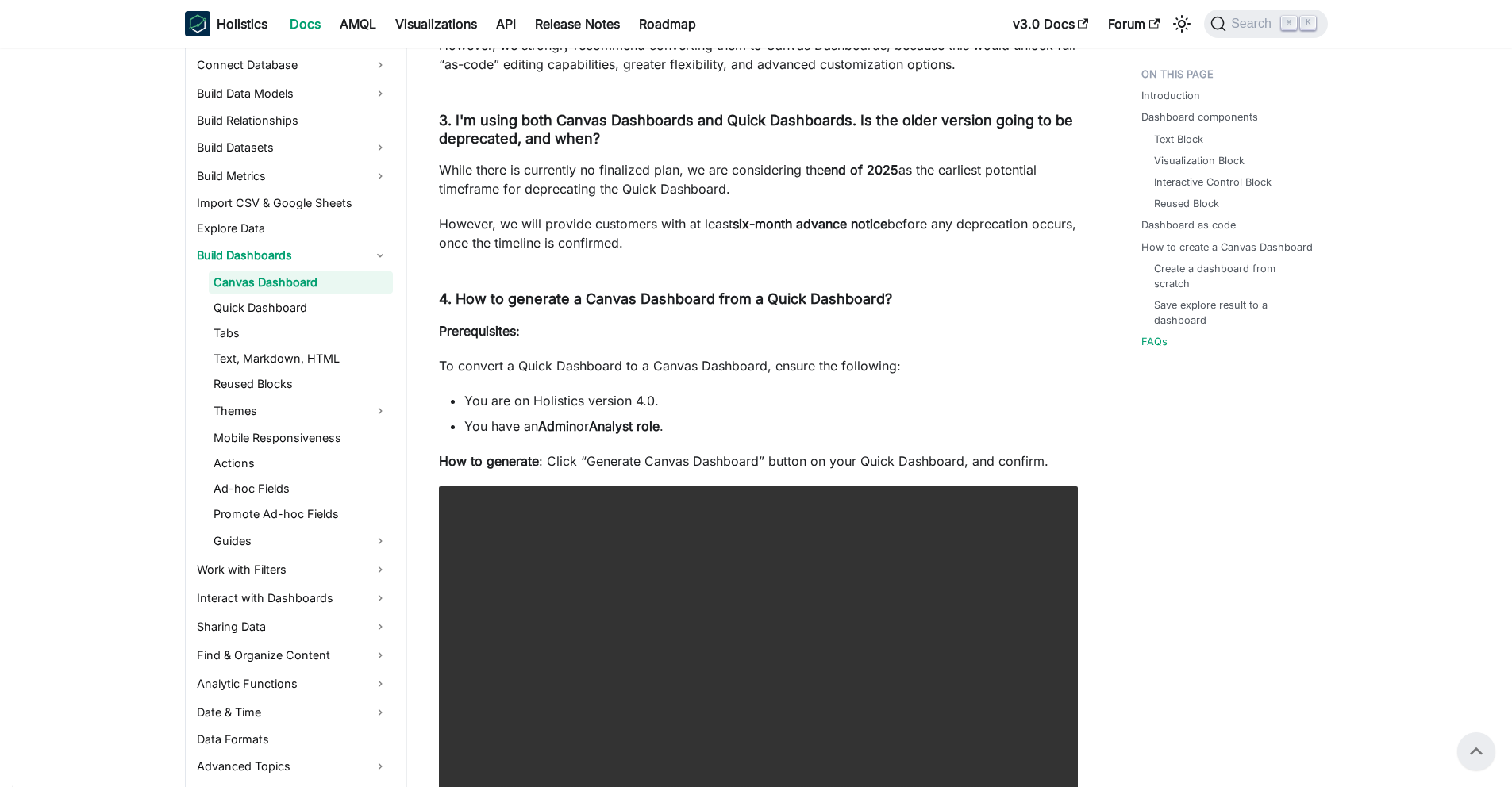
scroll to position [6041, 0]
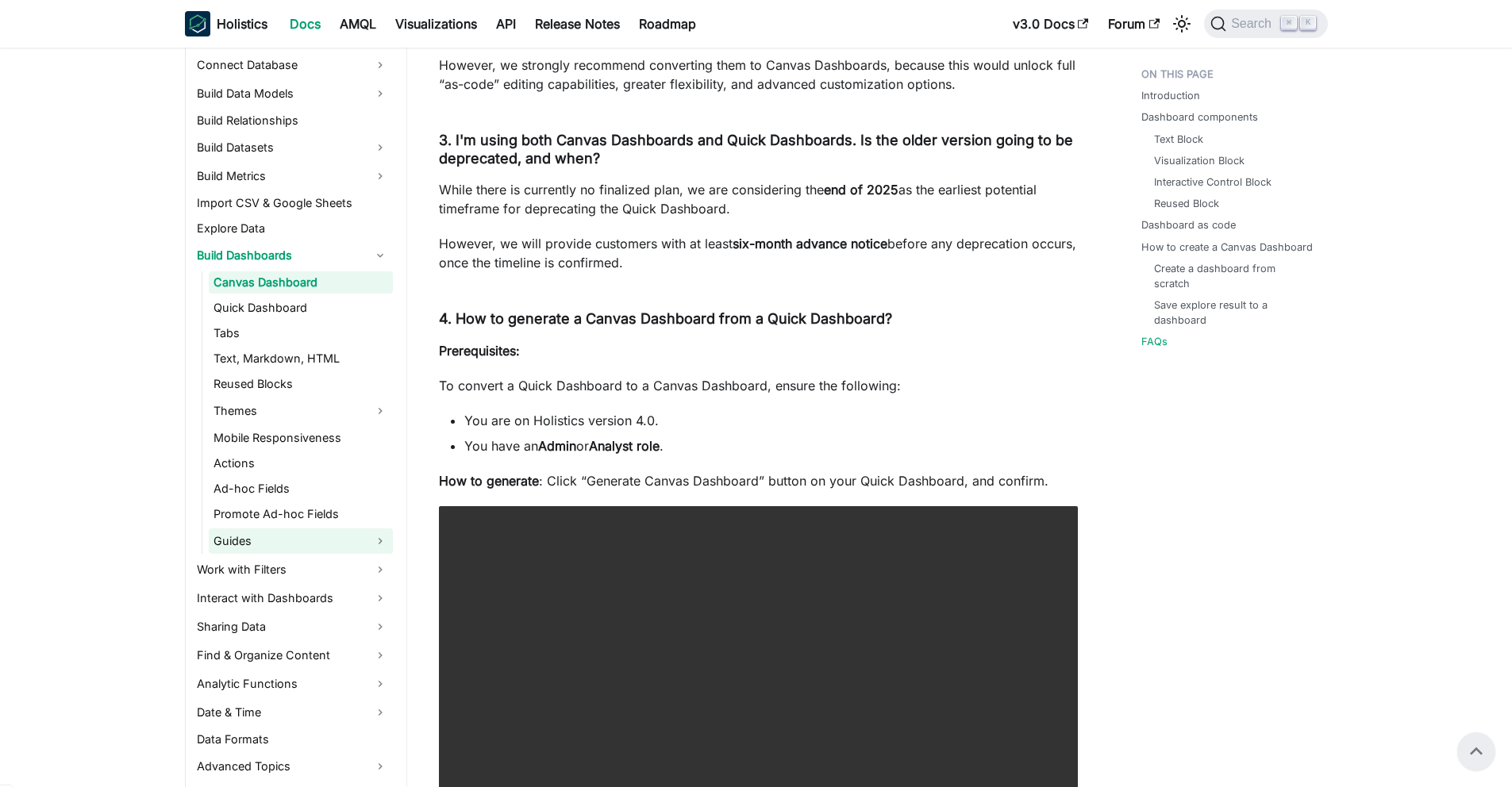
click at [267, 535] on link "Guides" at bounding box center [300, 542] width 184 height 26
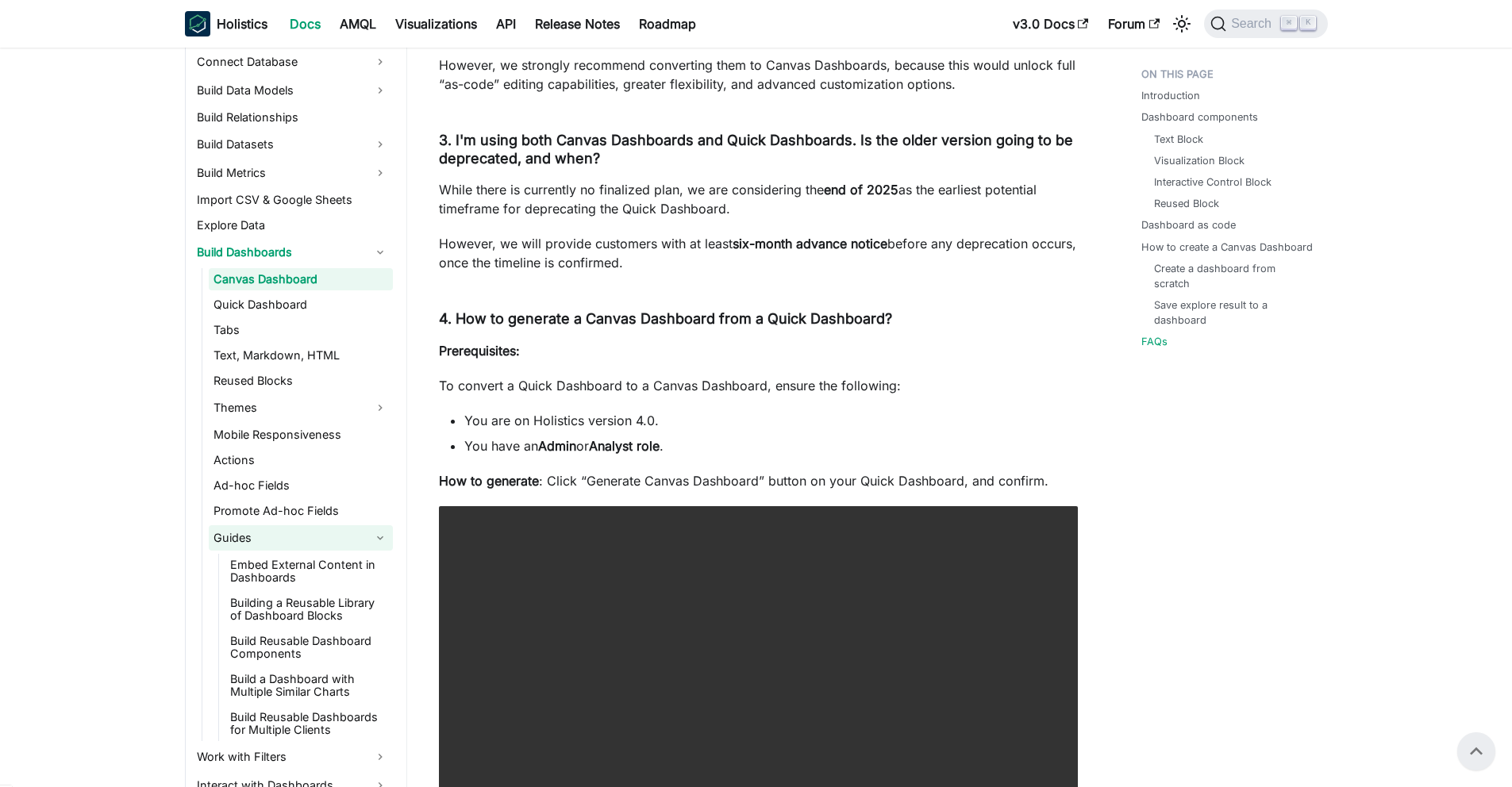
scroll to position [303, 0]
click at [352, 611] on link "Building a Reusable Library of Dashboard Blocks" at bounding box center [309, 606] width 168 height 35
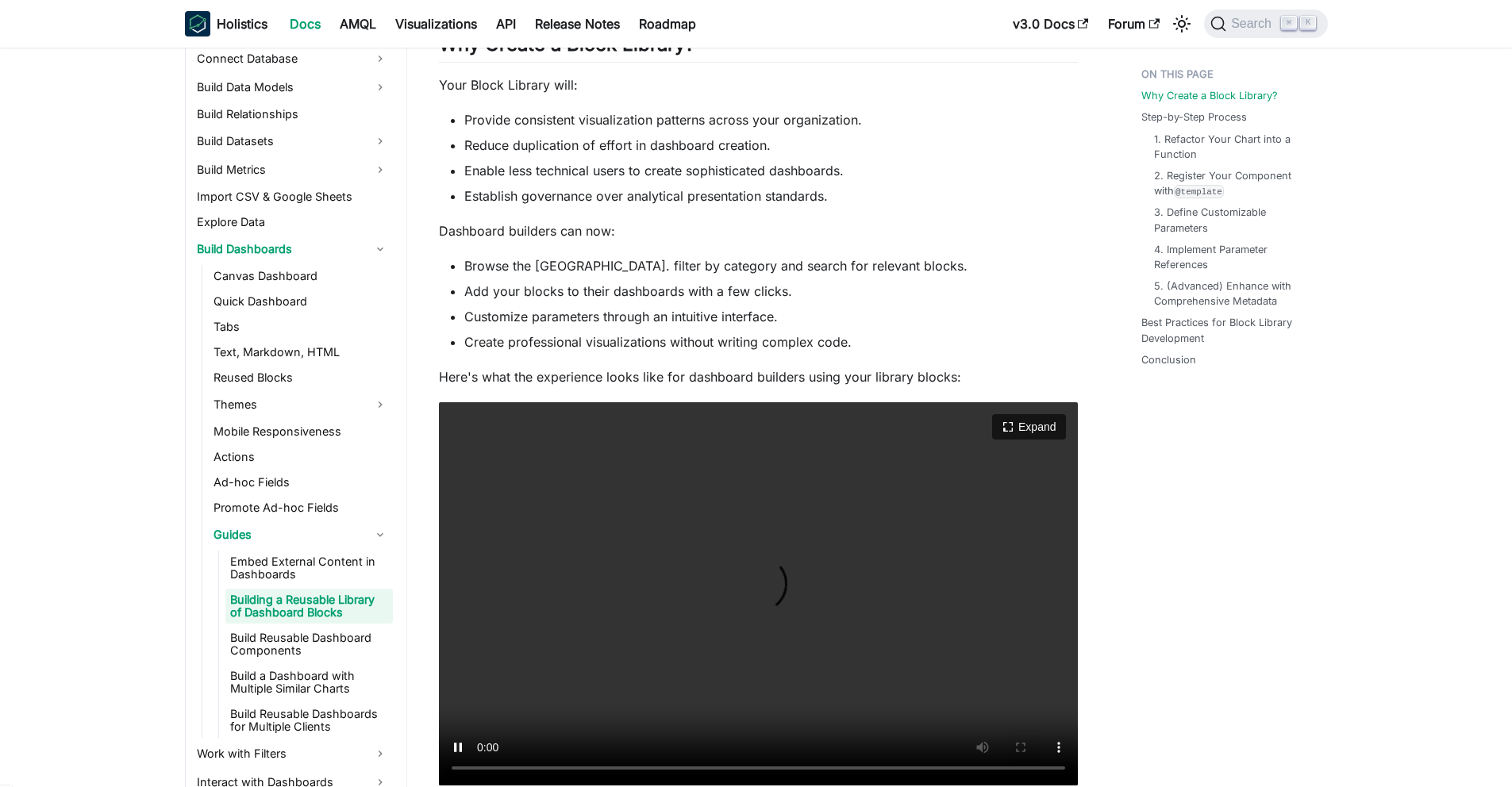
scroll to position [237, 0]
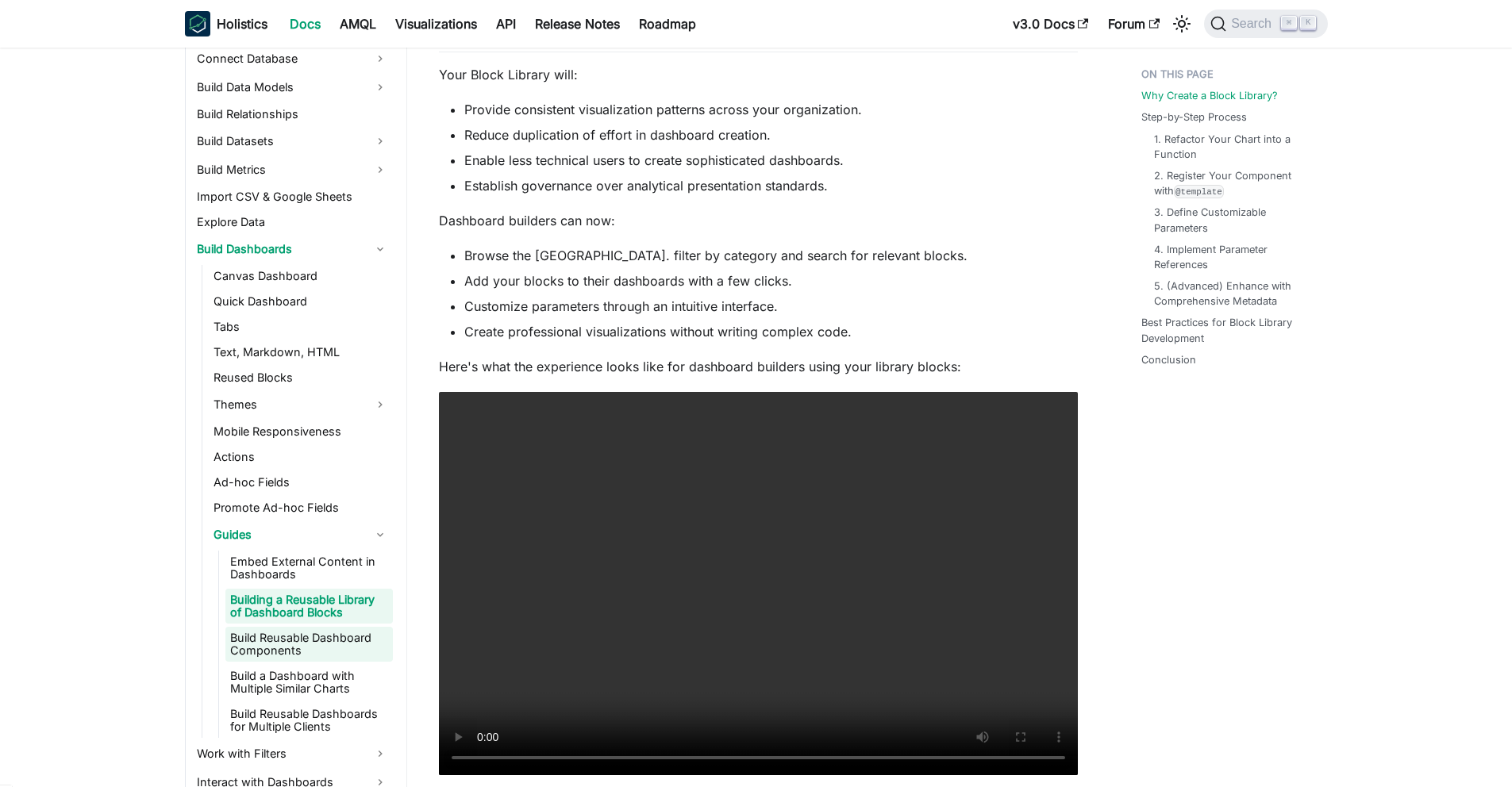
click at [358, 645] on link "Build Reusable Dashboard Components" at bounding box center [309, 644] width 168 height 35
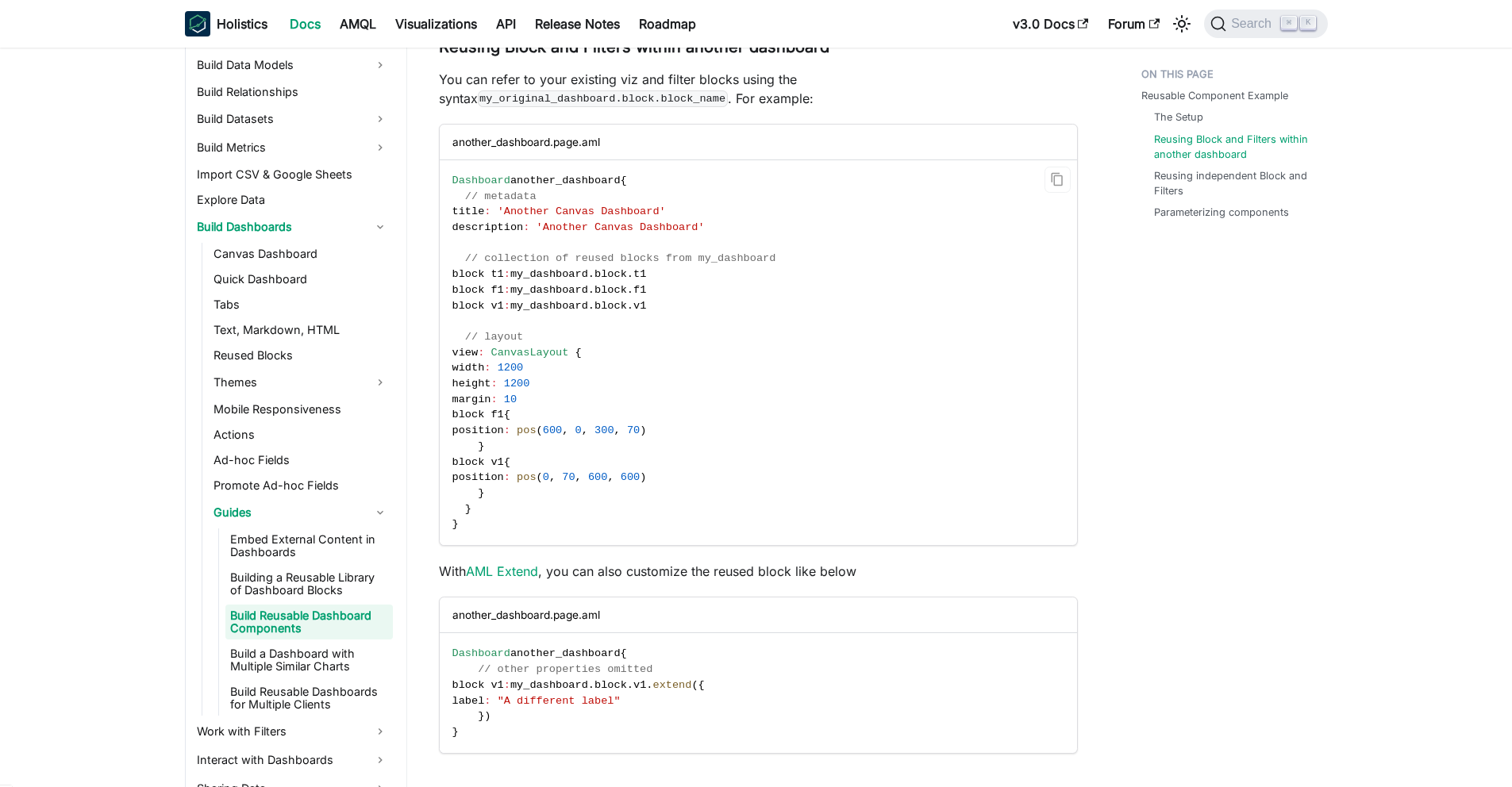
scroll to position [1256, 0]
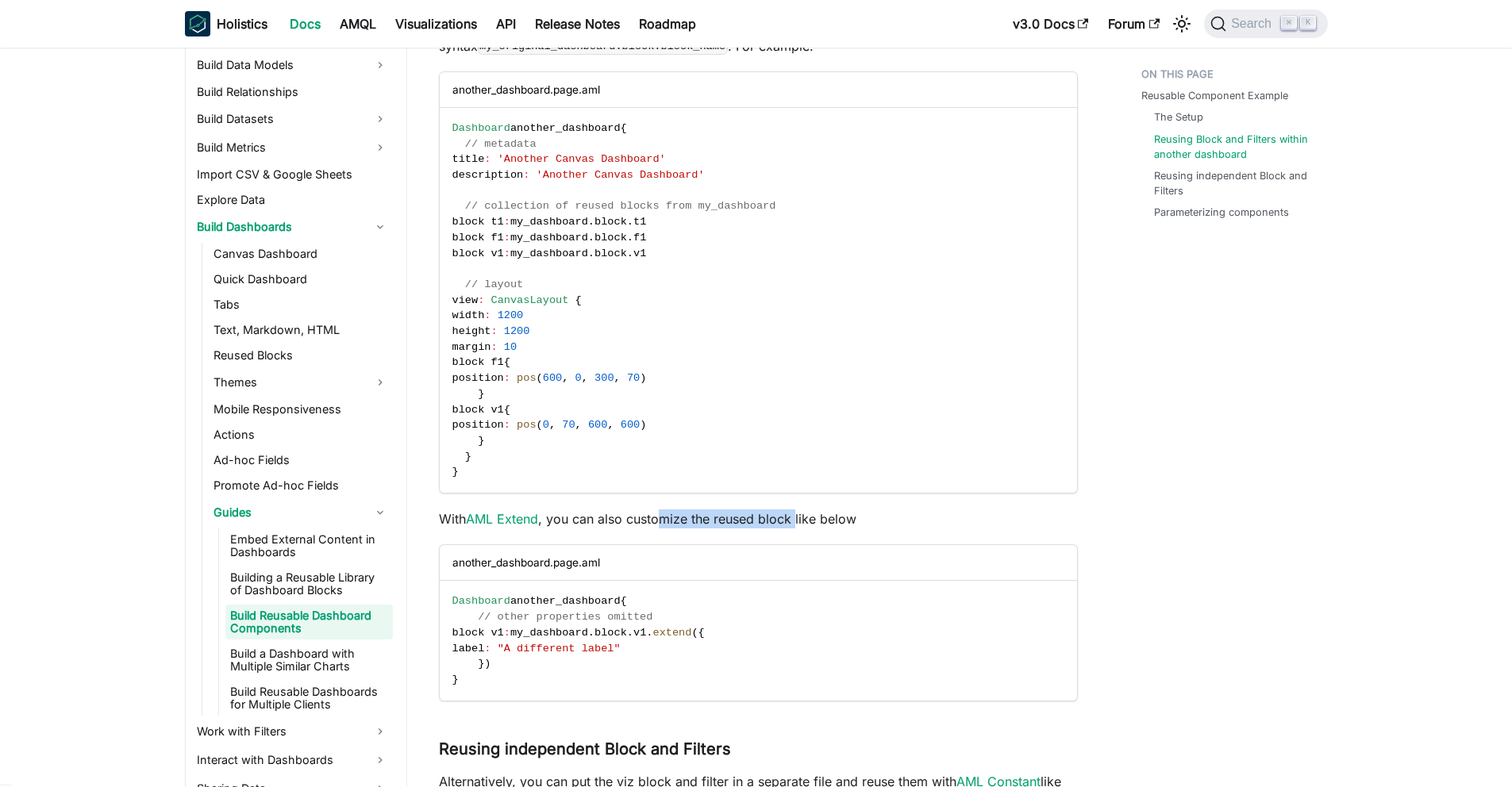
drag, startPoint x: 662, startPoint y: 493, endPoint x: 799, endPoint y: 492, distance: 137.0
click at [796, 510] on p "With AML Extend , you can also customize the reused block like below" at bounding box center [758, 519] width 639 height 19
click at [799, 510] on p "With AML Extend , you can also customize the reused block like below" at bounding box center [758, 519] width 639 height 19
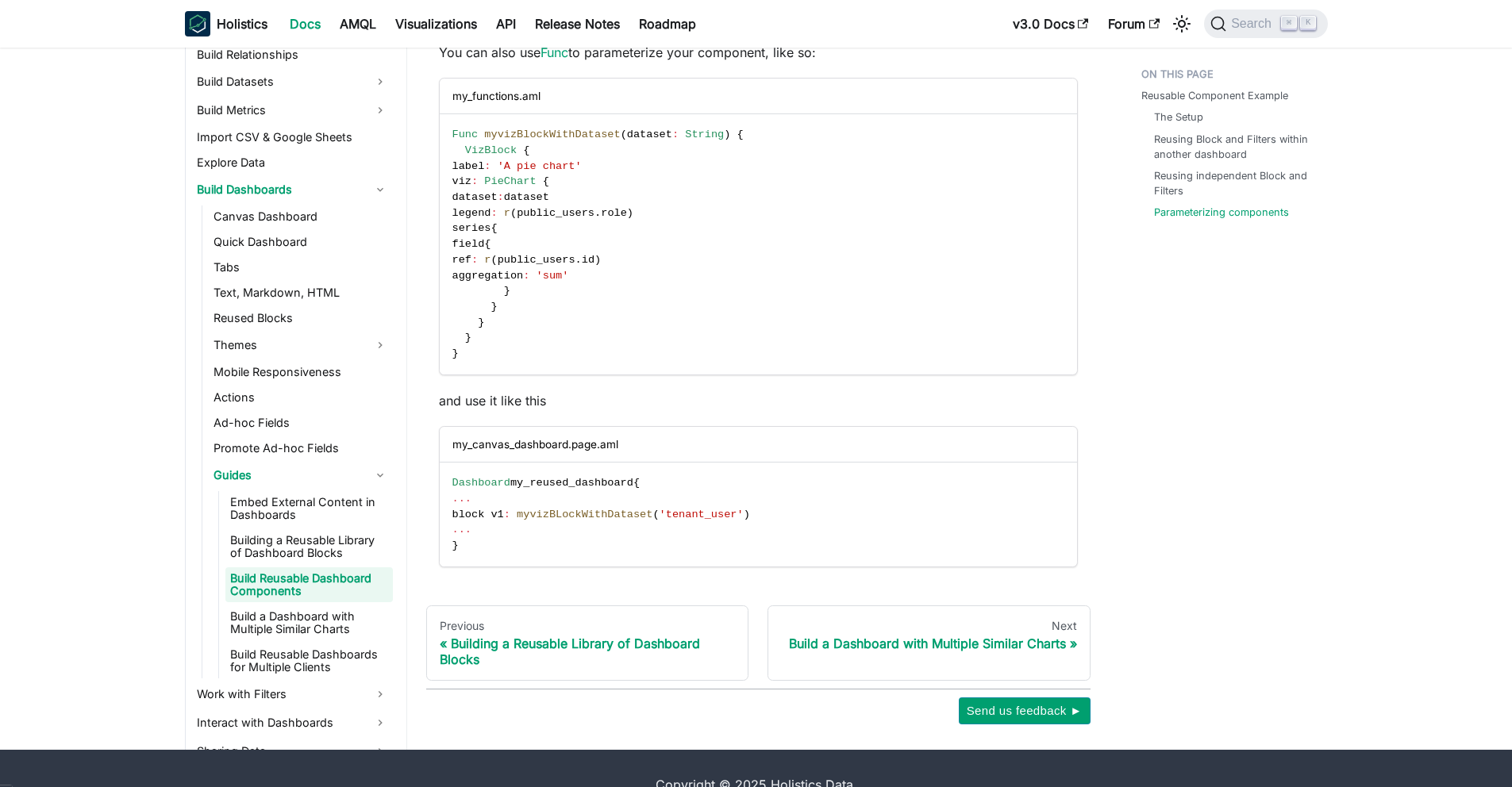
scroll to position [2834, 0]
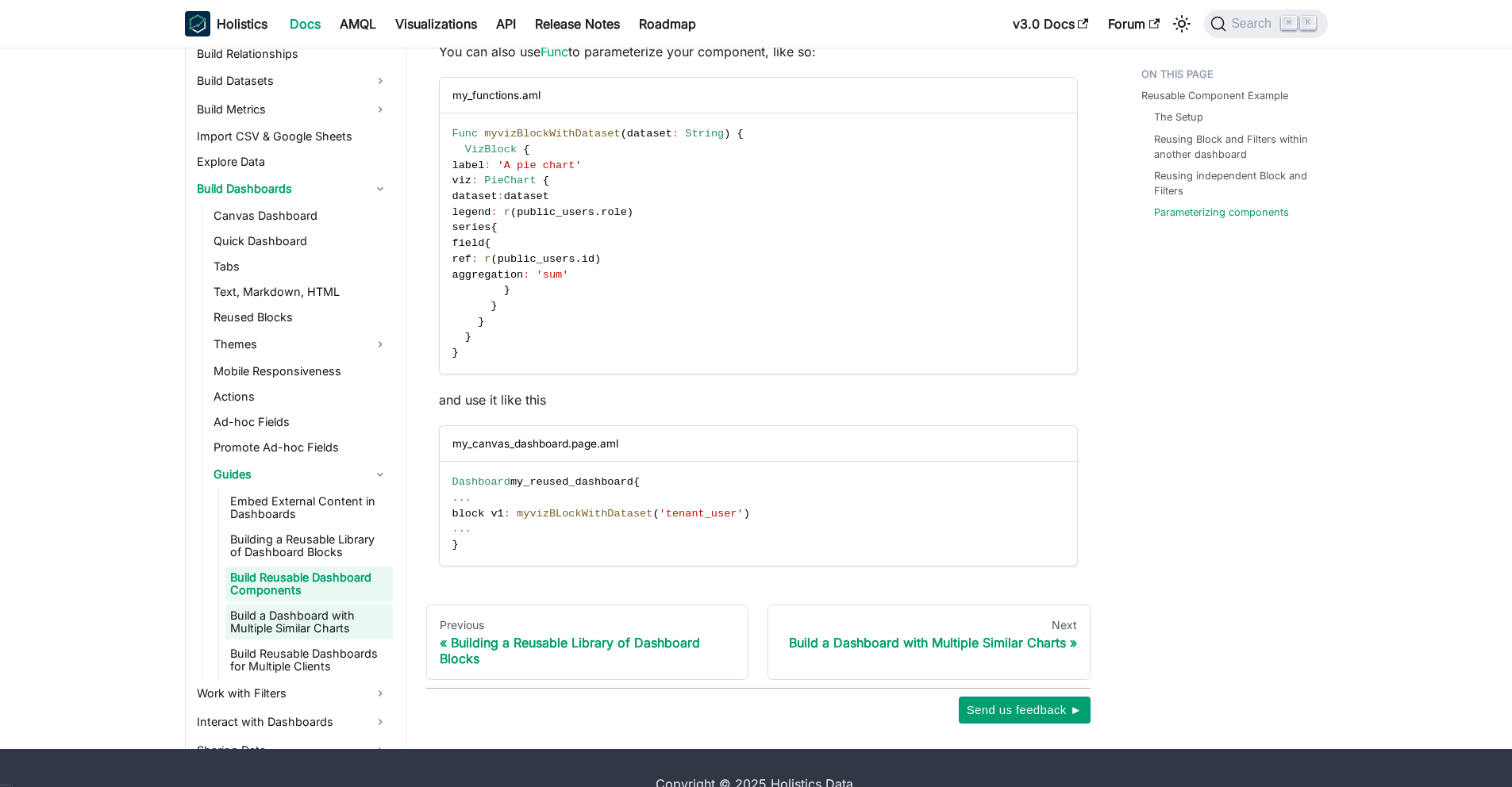
click at [328, 605] on link "Build a Dashboard with Multiple Similar Charts" at bounding box center [309, 622] width 168 height 35
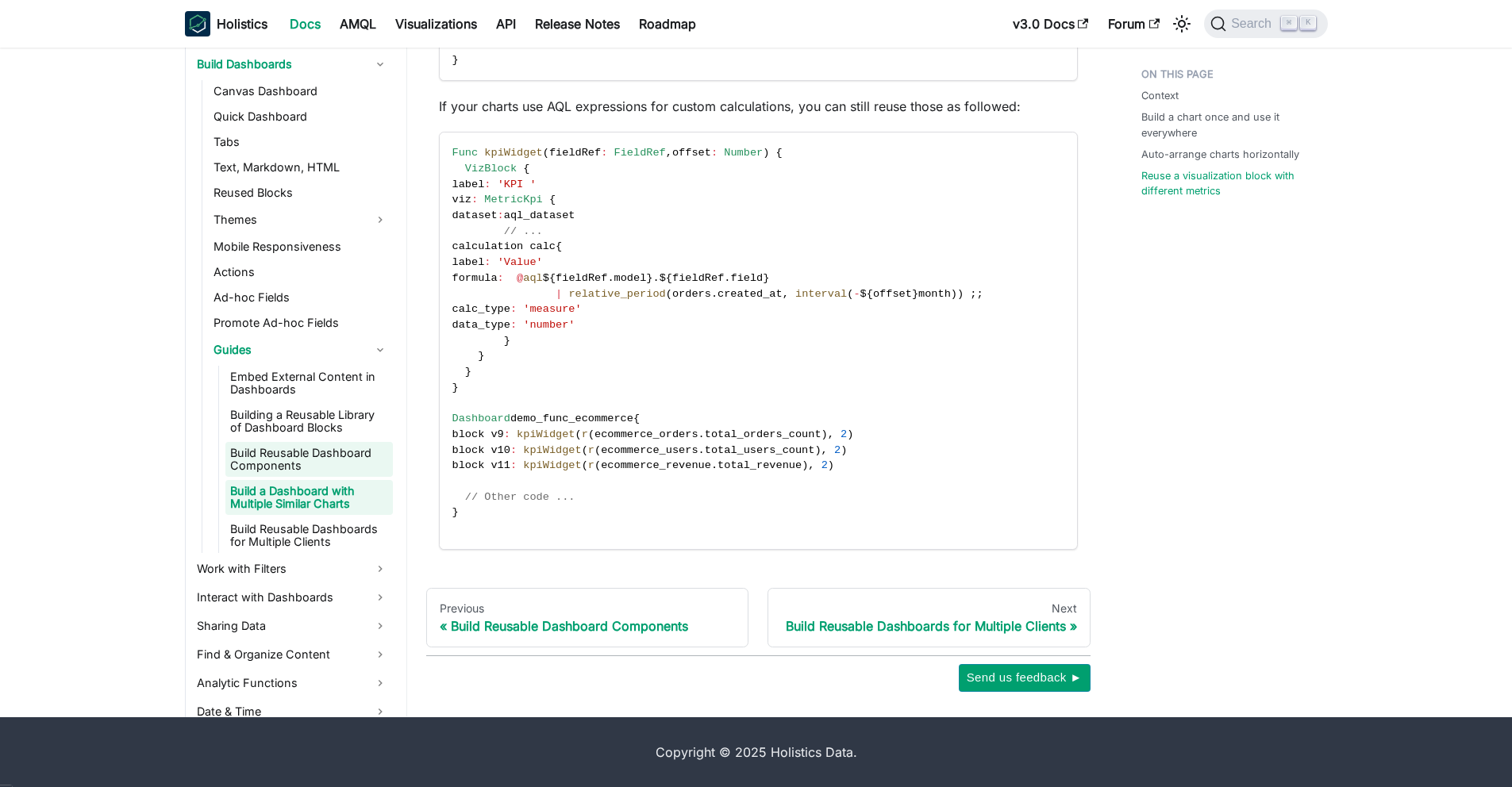
scroll to position [404, 0]
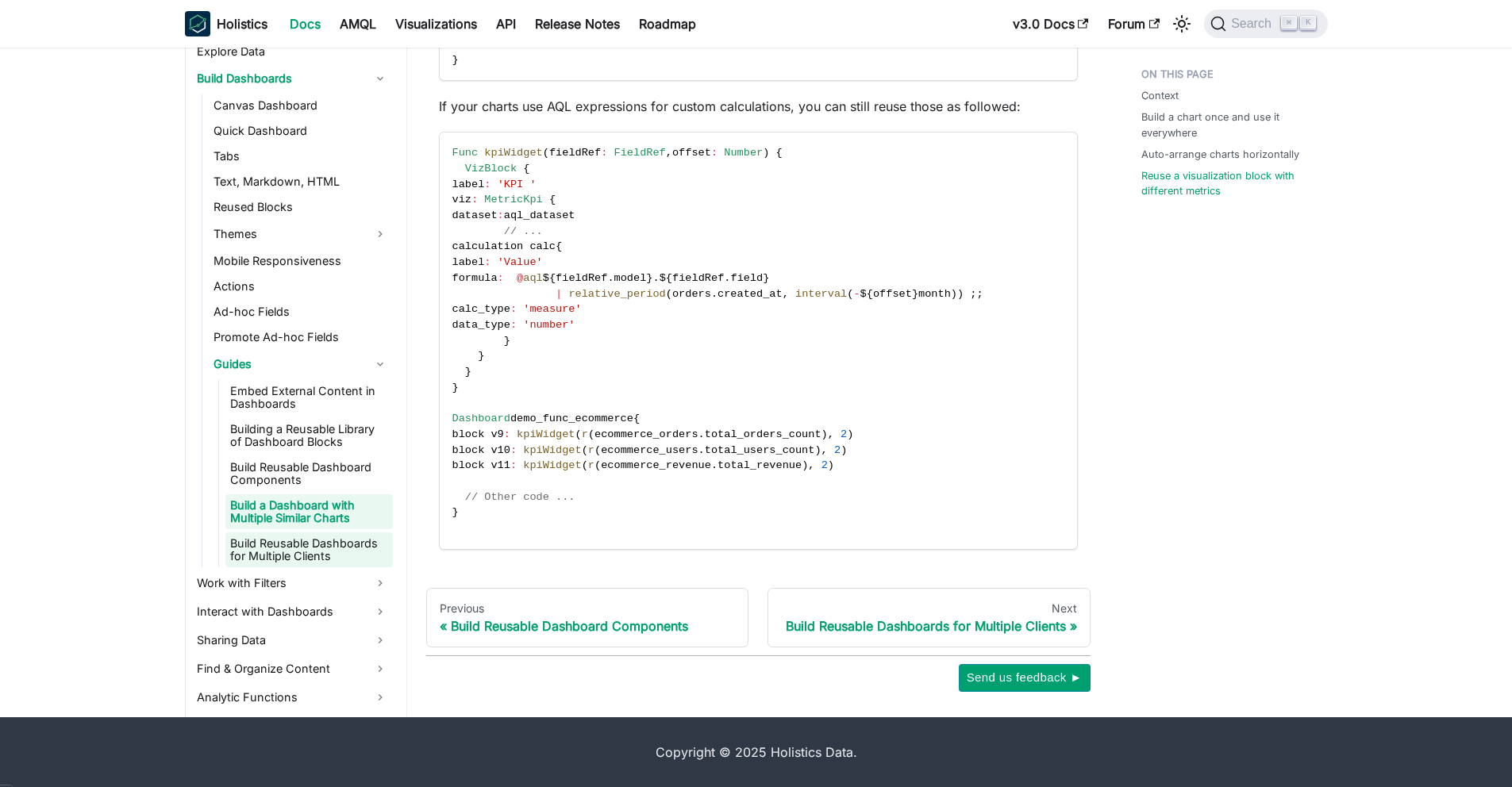
click at [337, 553] on link "Build Reusable Dashboards for Multiple Clients" at bounding box center [309, 550] width 168 height 35
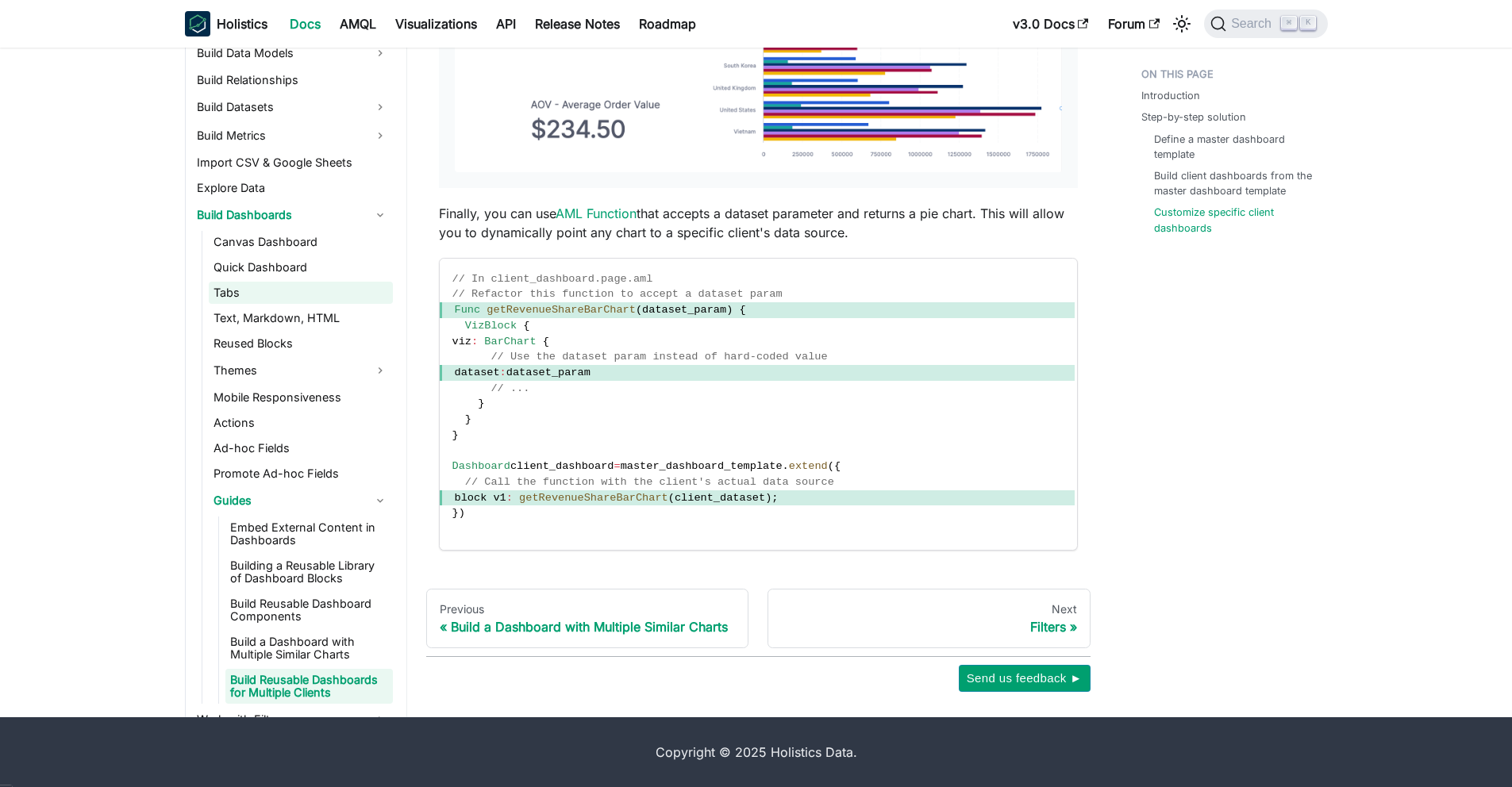
scroll to position [421, 0]
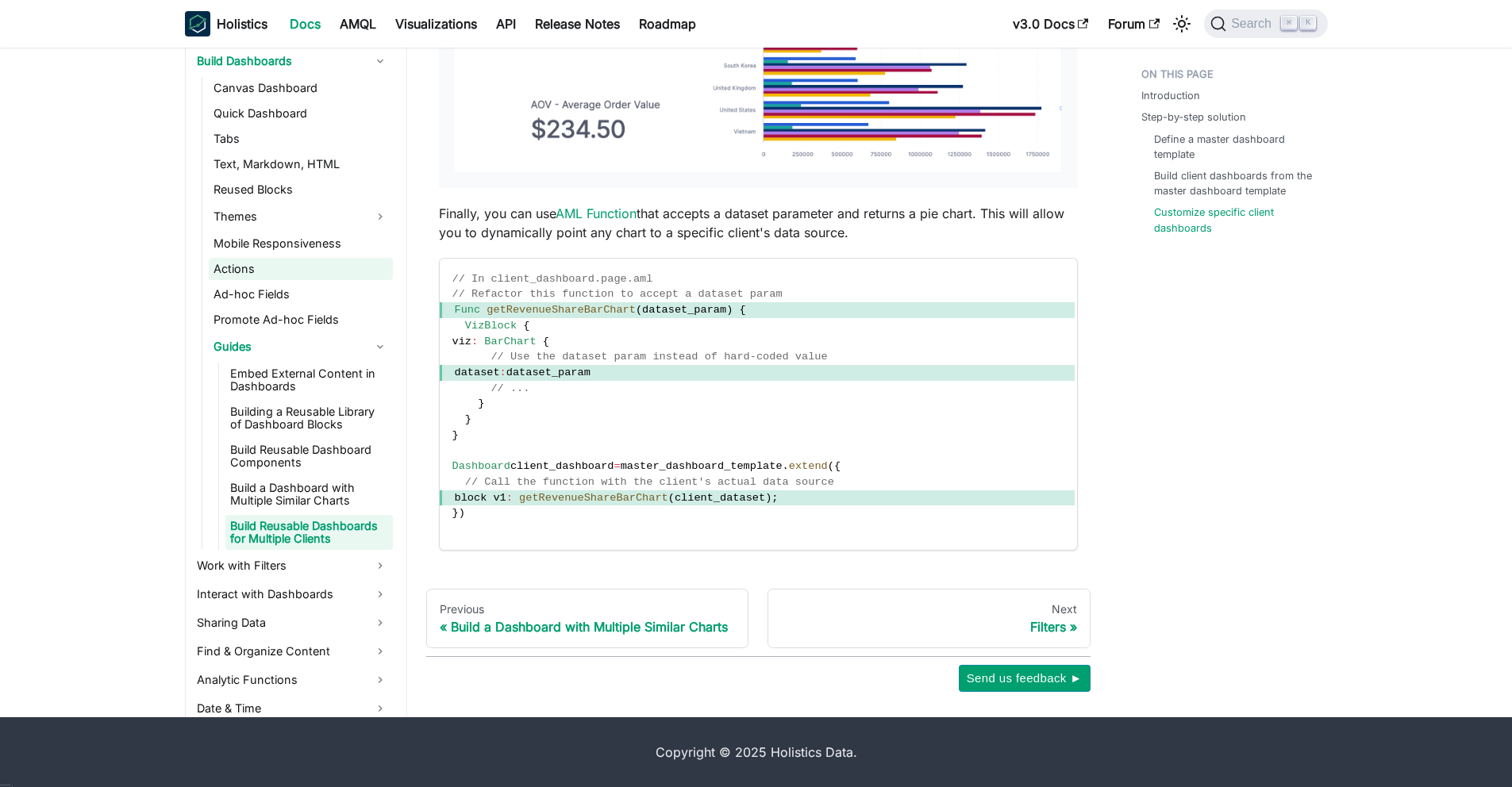
click at [271, 274] on link "Actions" at bounding box center [300, 269] width 184 height 22
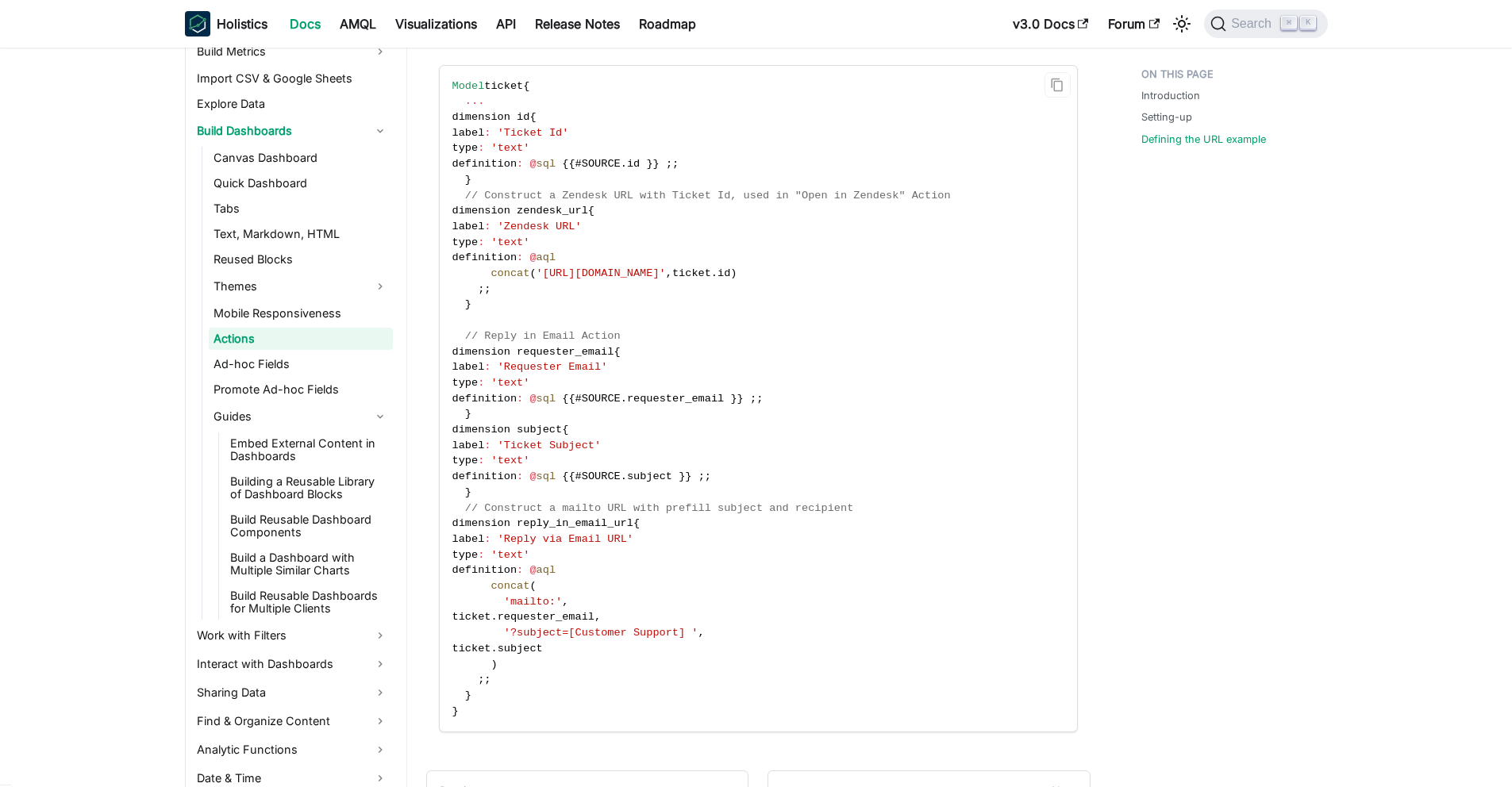
scroll to position [1780, 0]
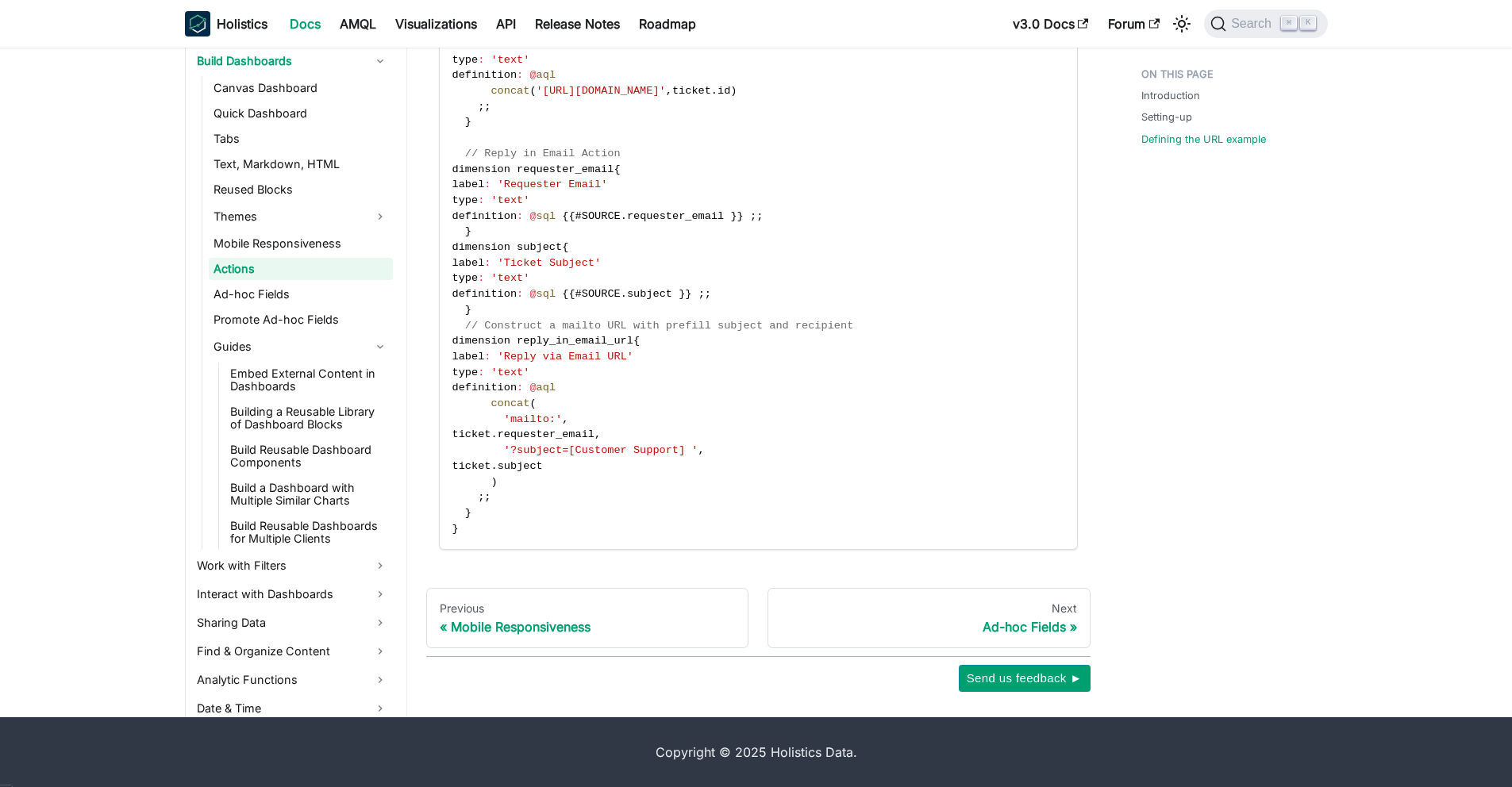
click at [259, 281] on ul "Canvas Dashboard Quick Dashboard Tabs Text, Markdown, HTML Reused Blocks Themes…" at bounding box center [297, 313] width 192 height 473
click at [260, 296] on link "Ad-hoc Fields" at bounding box center [300, 294] width 184 height 22
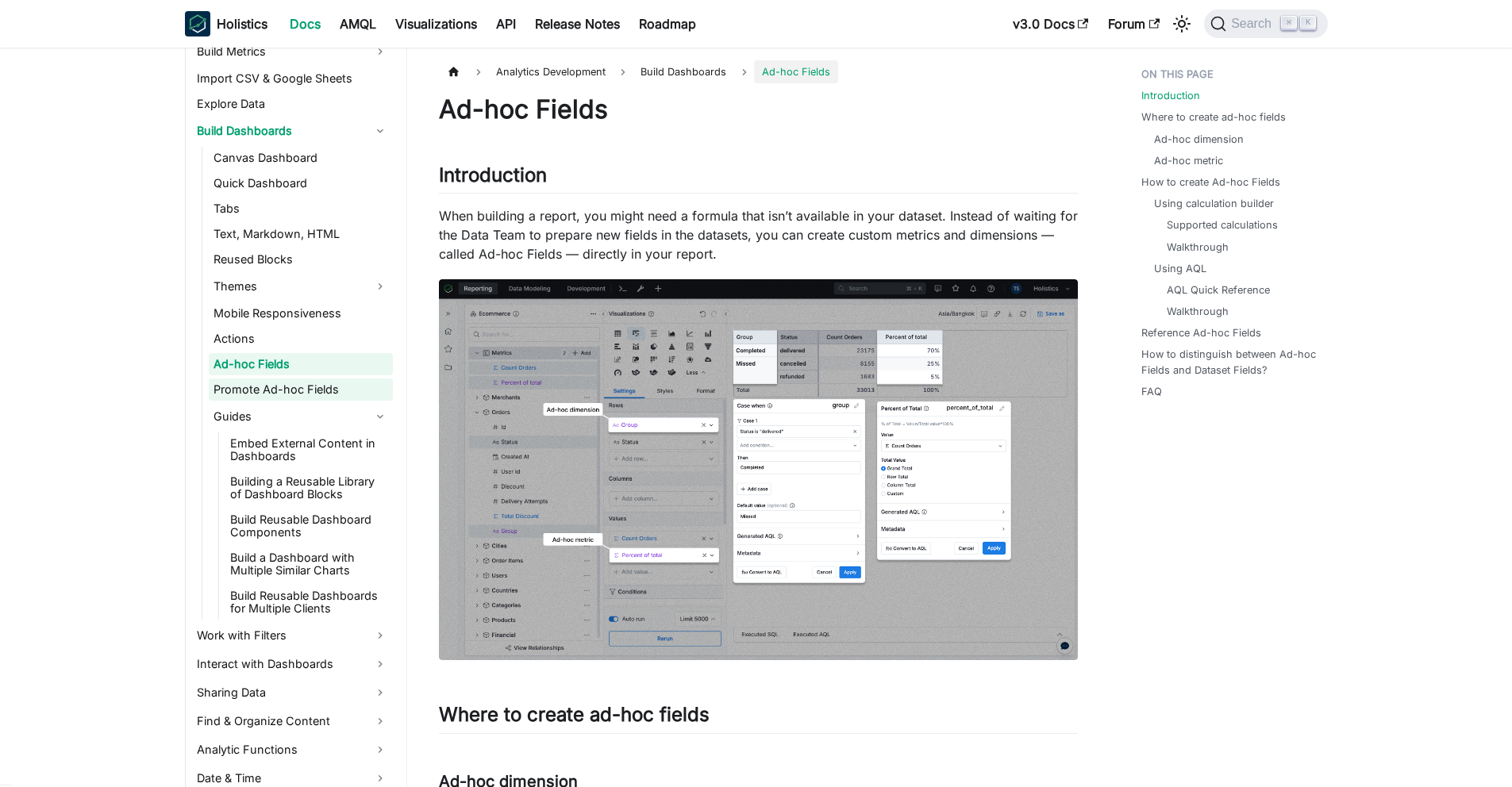
click at [270, 384] on link "Promote Ad-hoc Fields" at bounding box center [300, 390] width 184 height 22
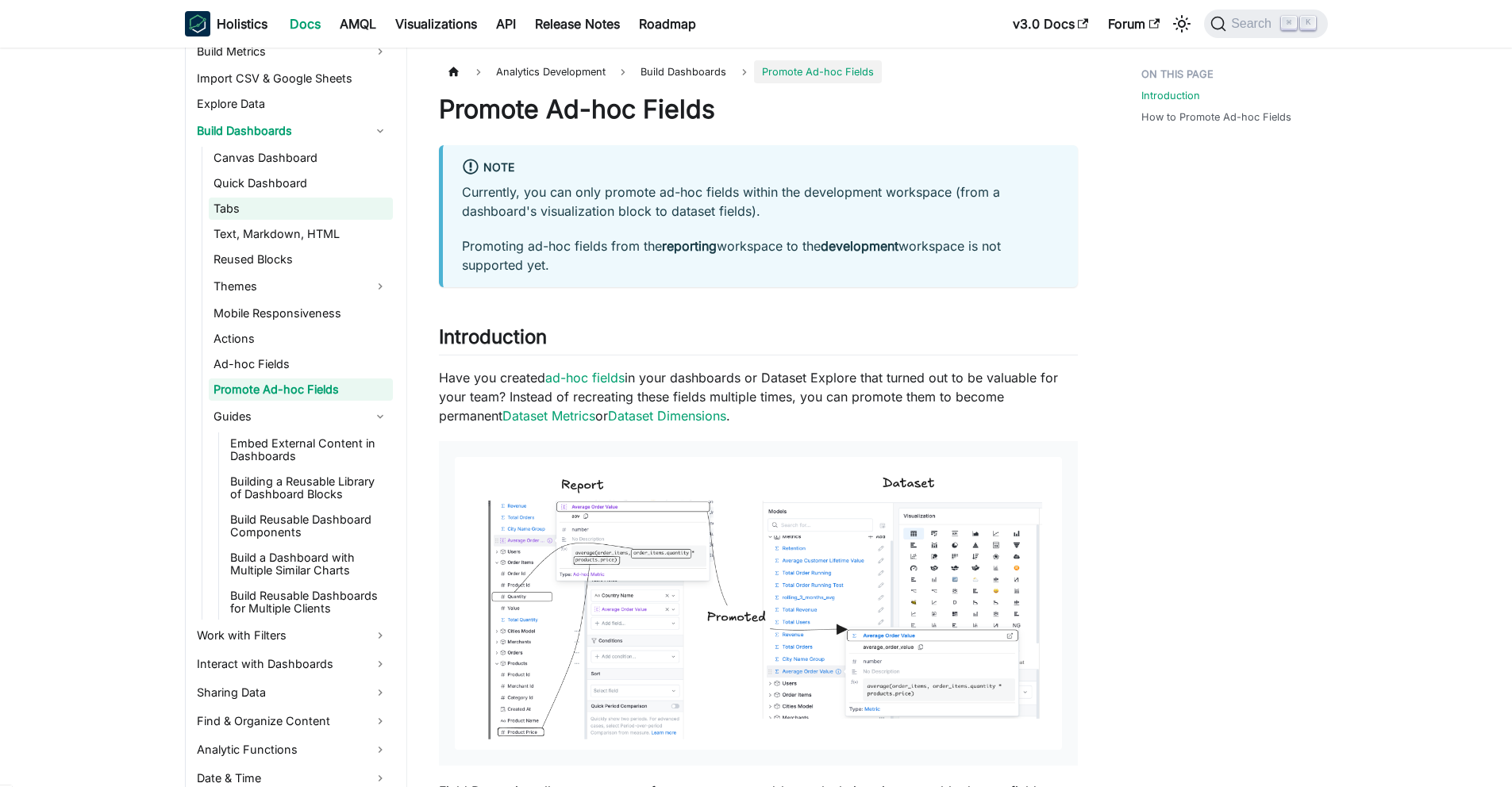
click at [258, 205] on link "Tabs" at bounding box center [300, 209] width 184 height 22
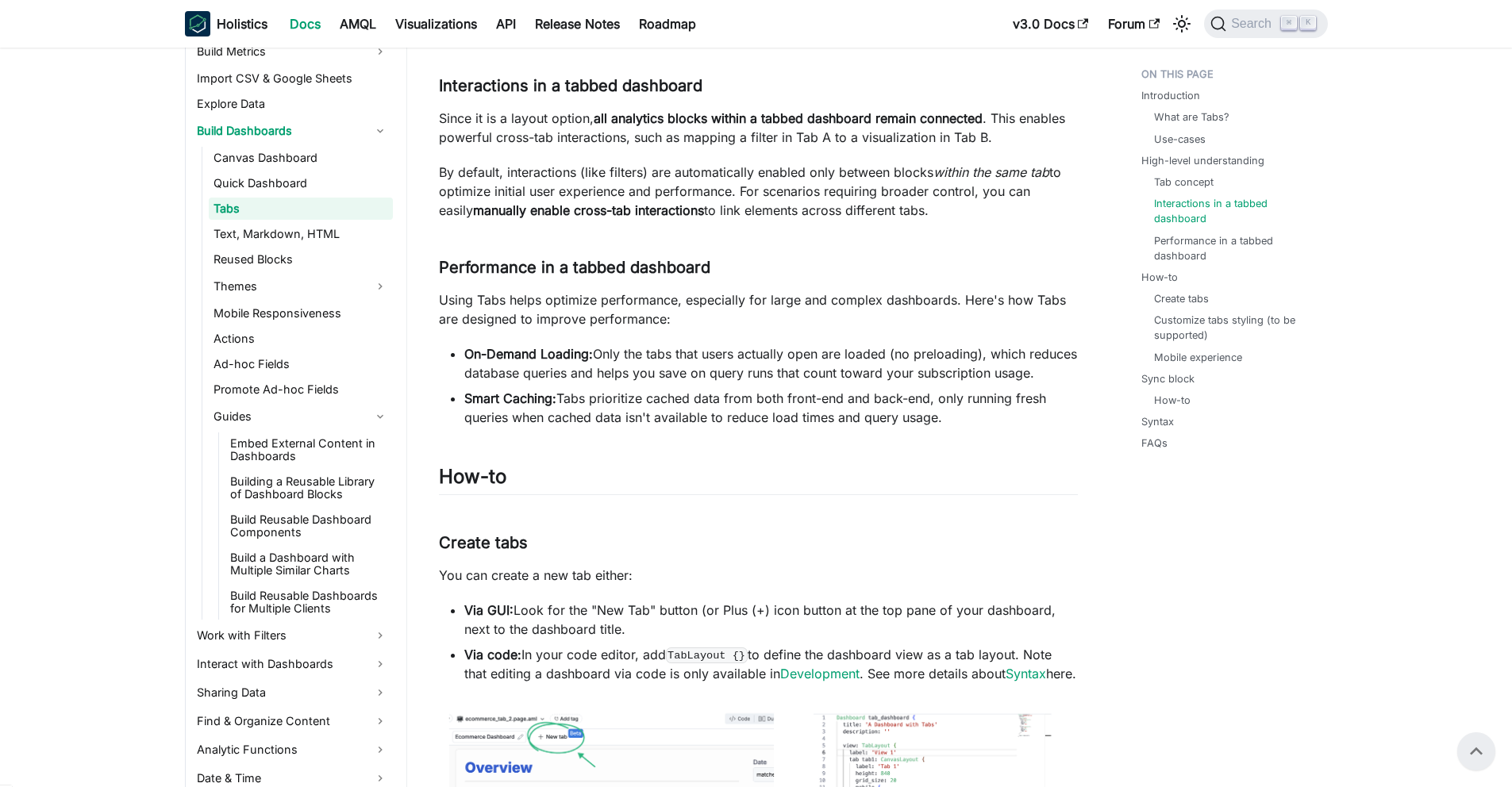
scroll to position [1075, 0]
